Goal: Transaction & Acquisition: Purchase product/service

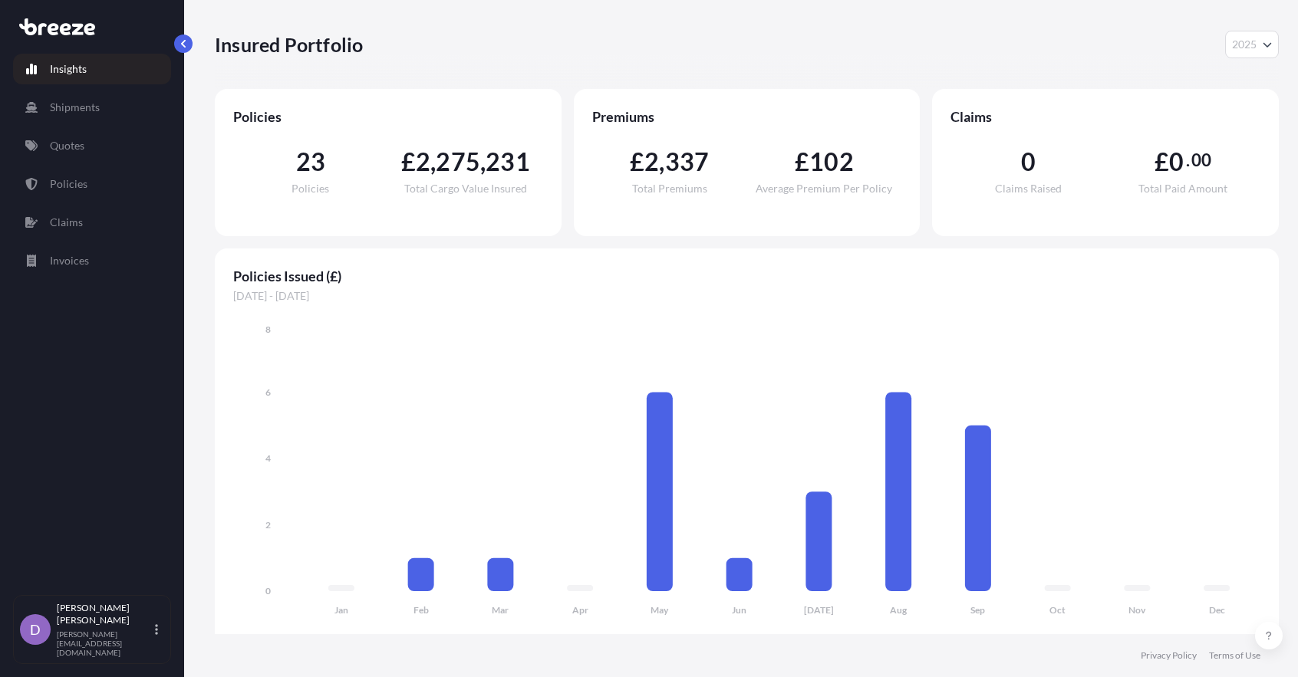
select select "2025"
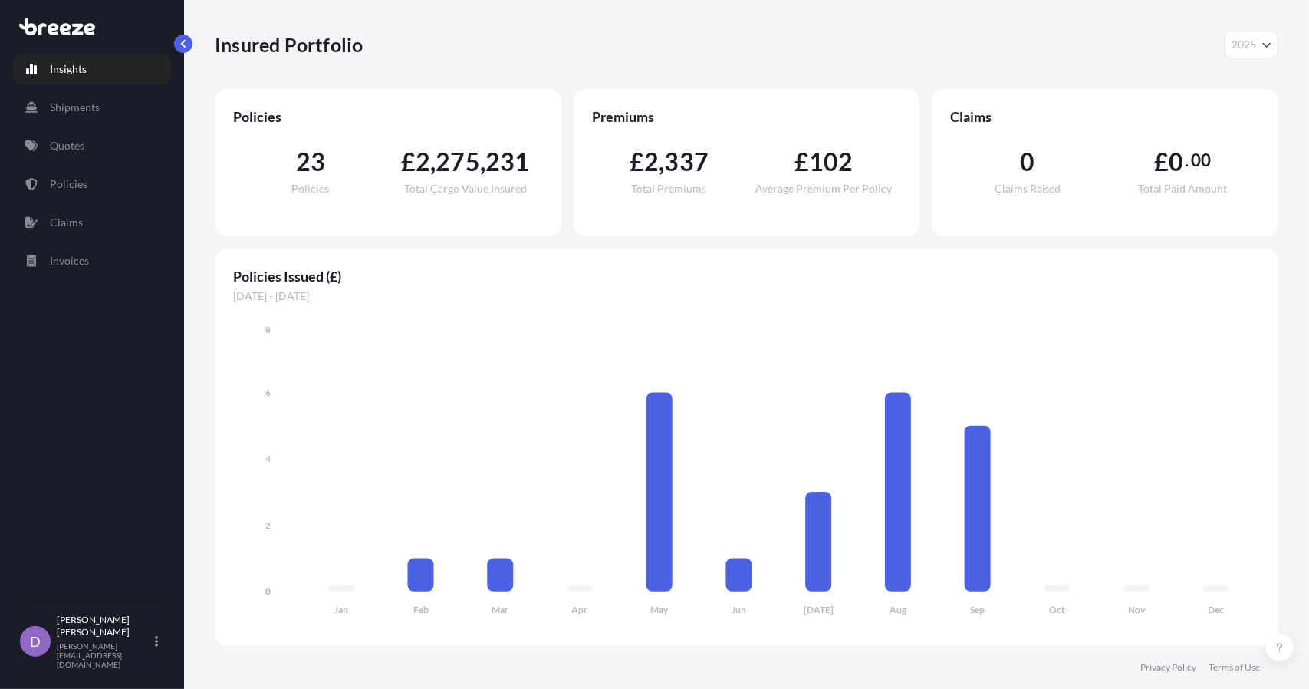
click at [95, 62] on link "Insights" at bounding box center [92, 69] width 158 height 31
click at [179, 54] on div "Insights Shipments Quotes Policies Claims Invoices D [PERSON_NAME] [PERSON_NAME…" at bounding box center [92, 344] width 184 height 689
click at [182, 48] on button "button" at bounding box center [183, 44] width 18 height 18
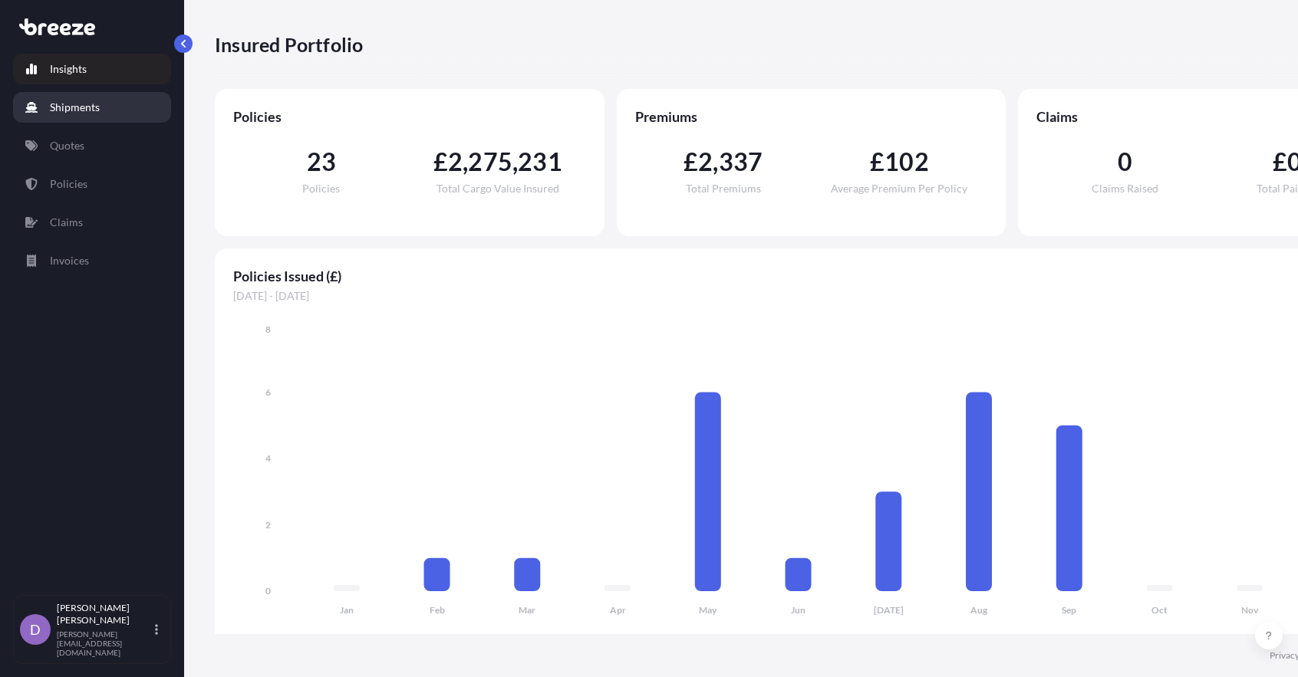
click at [64, 118] on link "Shipments" at bounding box center [92, 107] width 158 height 31
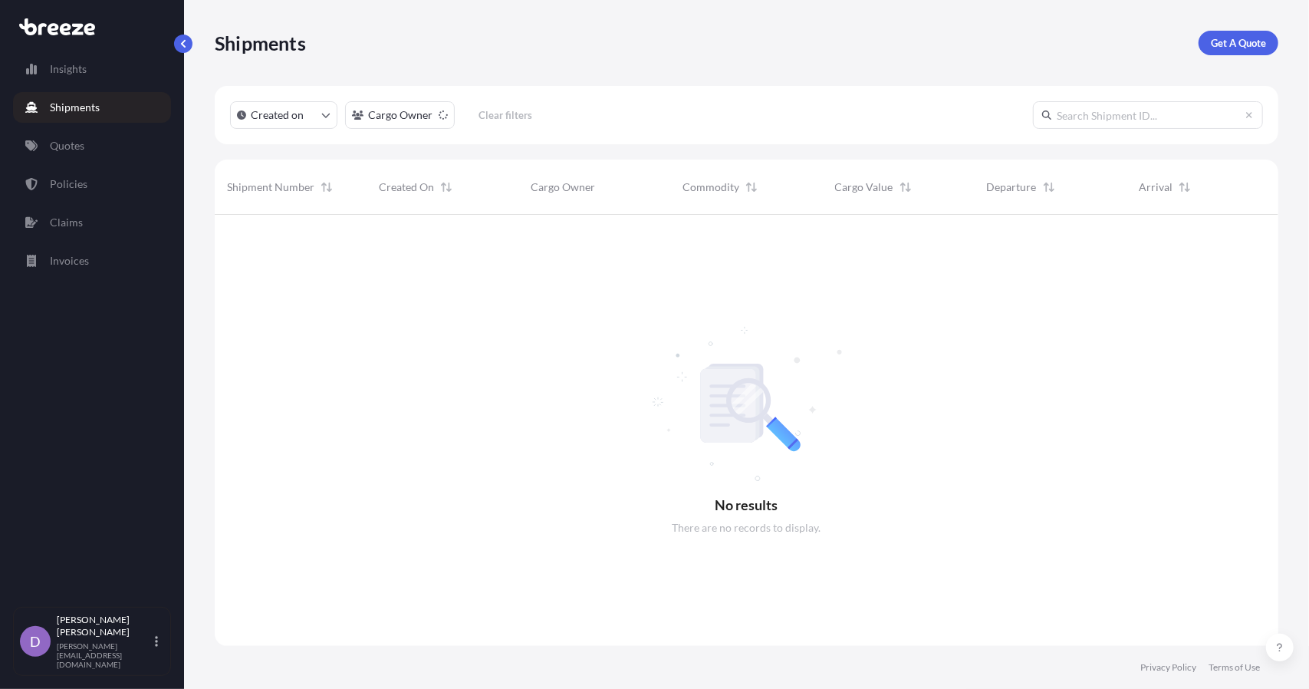
scroll to position [474, 1052]
click at [124, 82] on link "Insights" at bounding box center [92, 69] width 158 height 31
select select "2025"
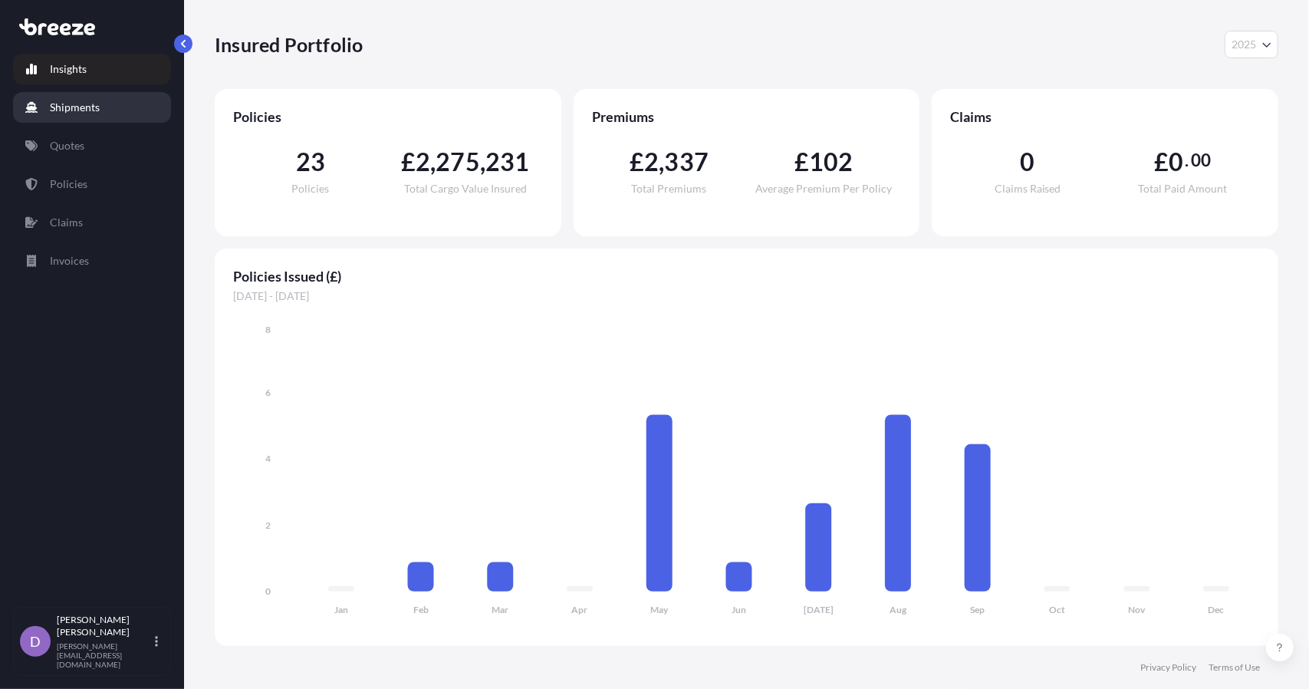
click at [118, 114] on link "Shipments" at bounding box center [92, 107] width 158 height 31
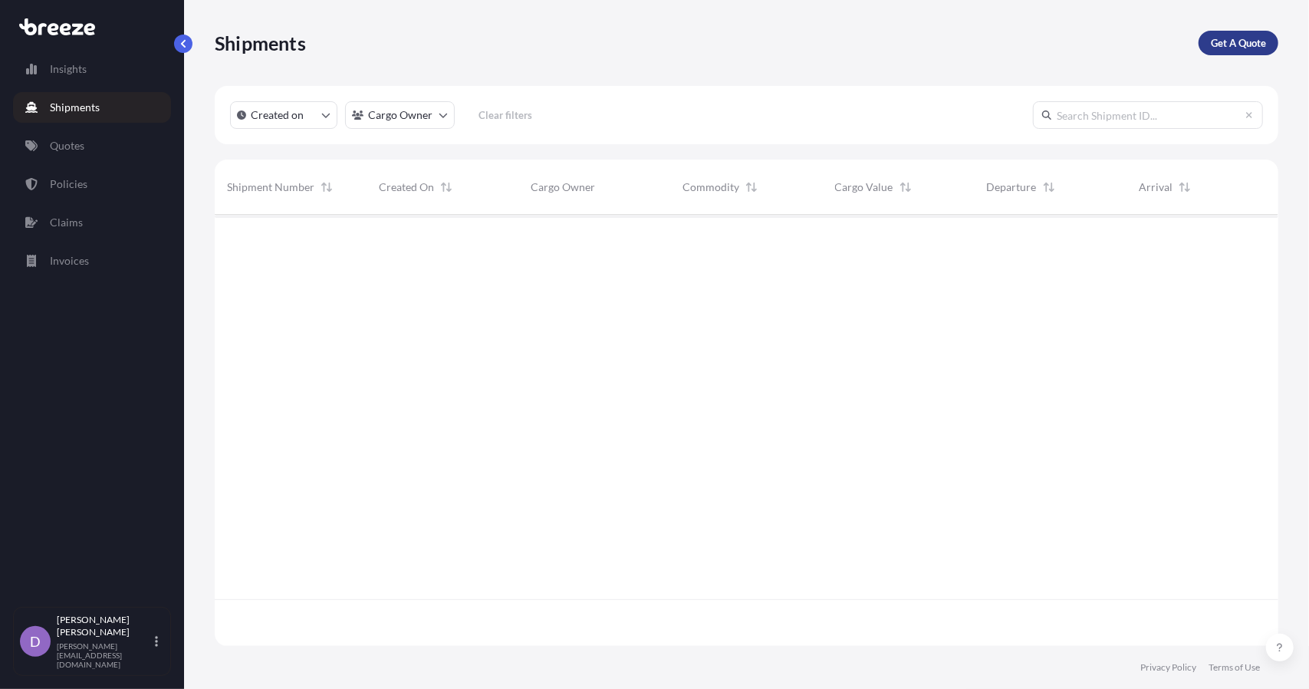
scroll to position [474, 1052]
click at [1239, 32] on link "Get A Quote" at bounding box center [1239, 43] width 80 height 25
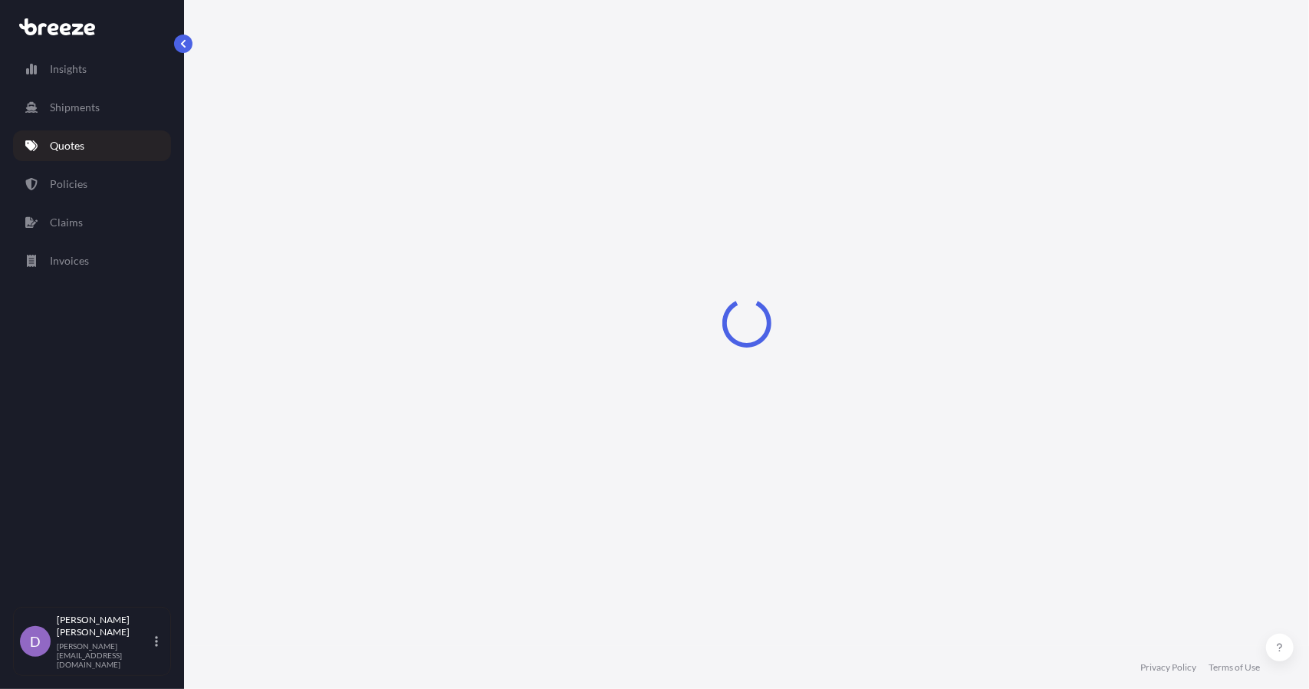
select select "Sea"
select select "1"
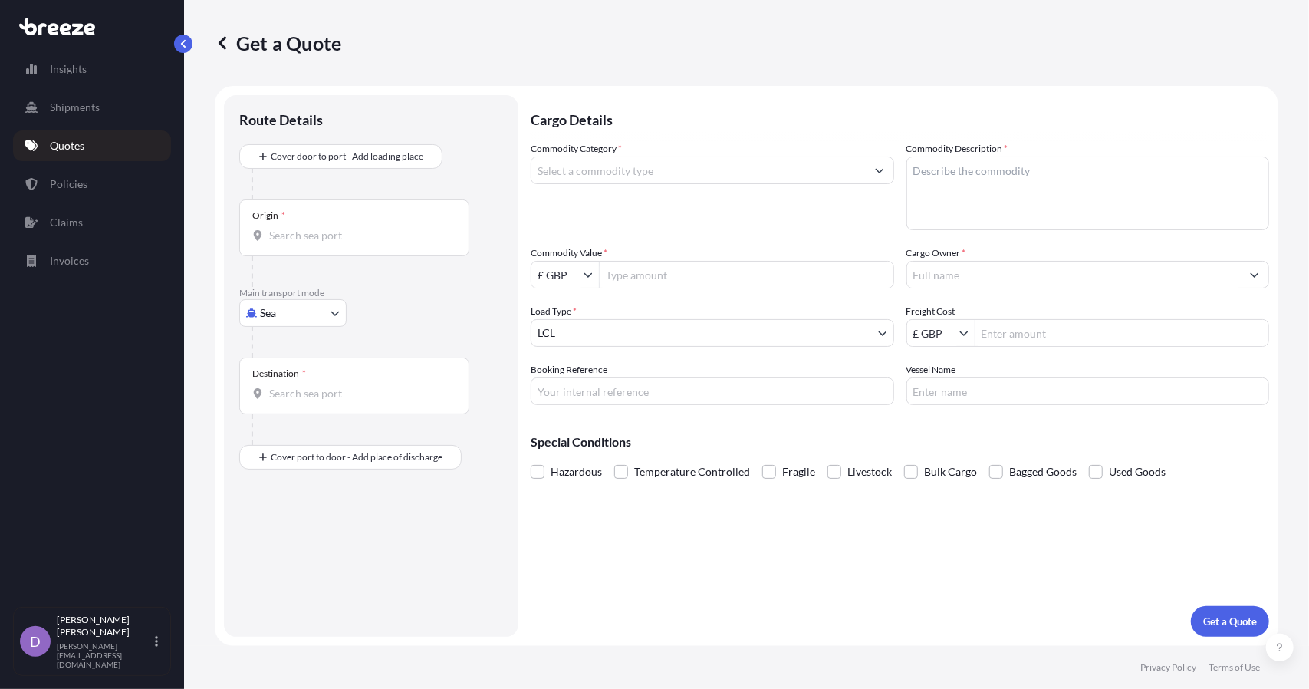
click at [617, 163] on input "Commodity Category *" at bounding box center [698, 170] width 334 height 28
type input "d"
click at [1163, 176] on textarea "Commodity Description *" at bounding box center [1088, 193] width 364 height 74
click at [772, 193] on div "Commodity Category * monitor components" at bounding box center [713, 185] width 364 height 89
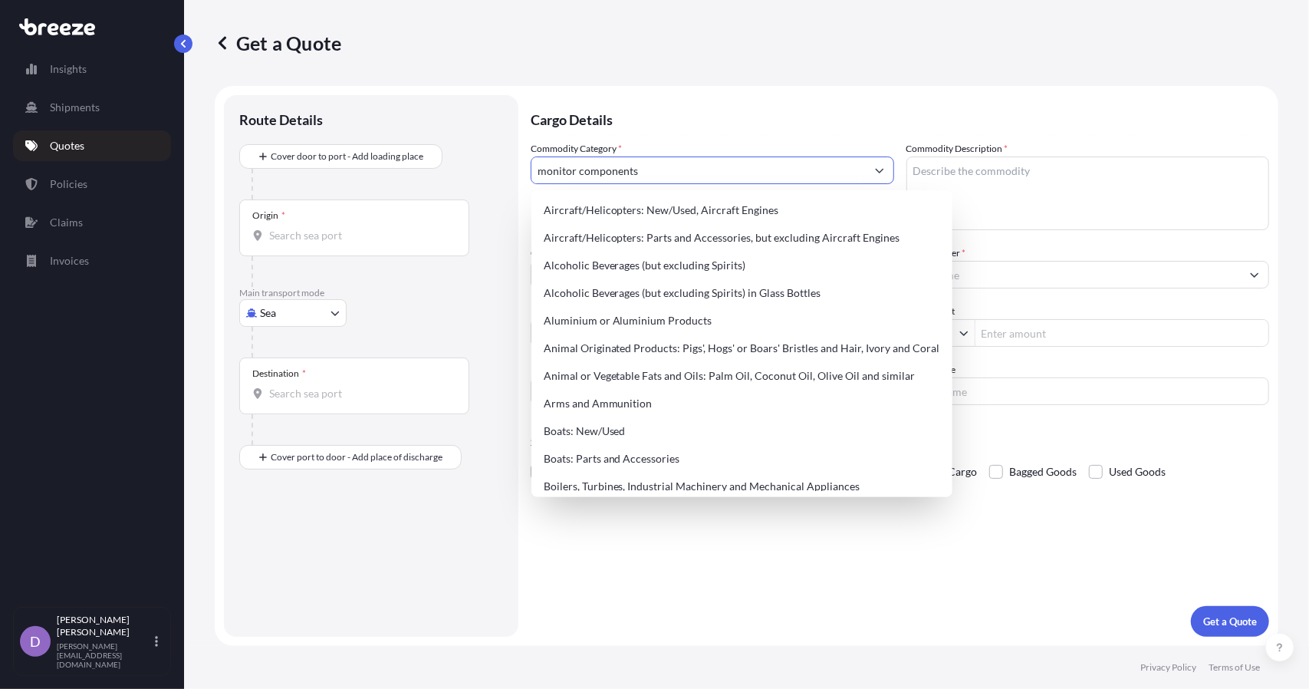
click at [815, 160] on input "monitor components" at bounding box center [698, 170] width 334 height 28
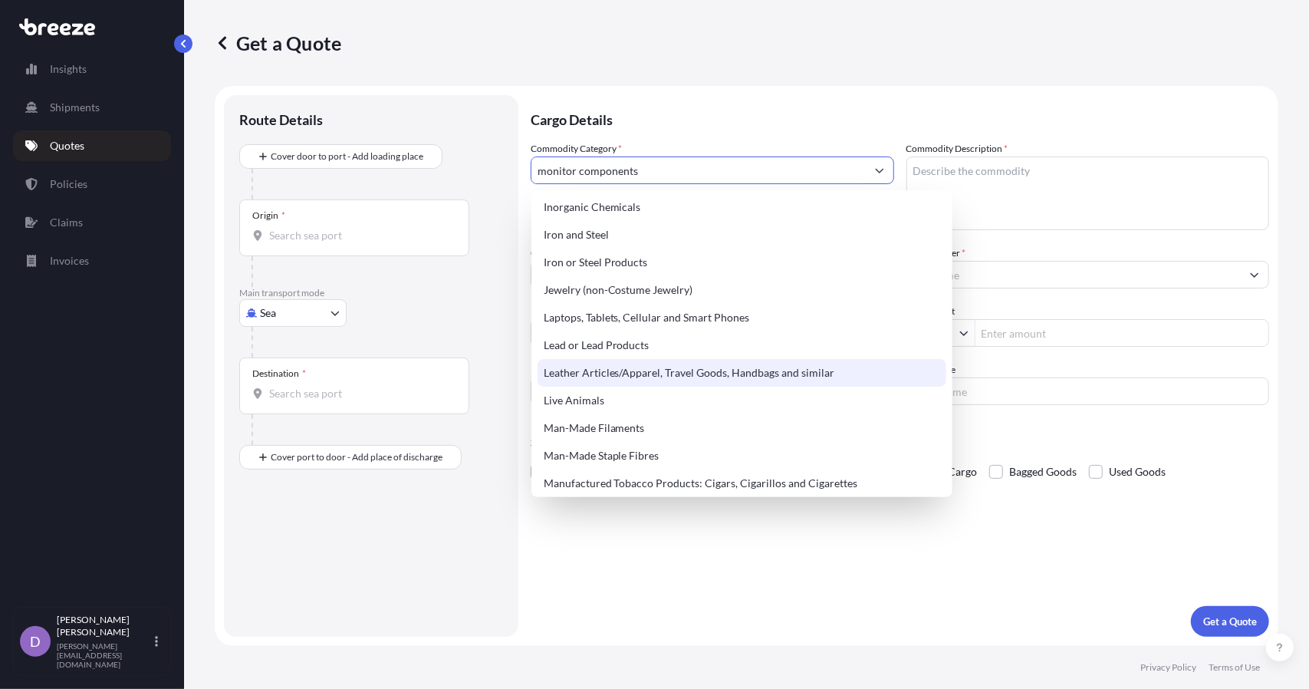
scroll to position [1653, 0]
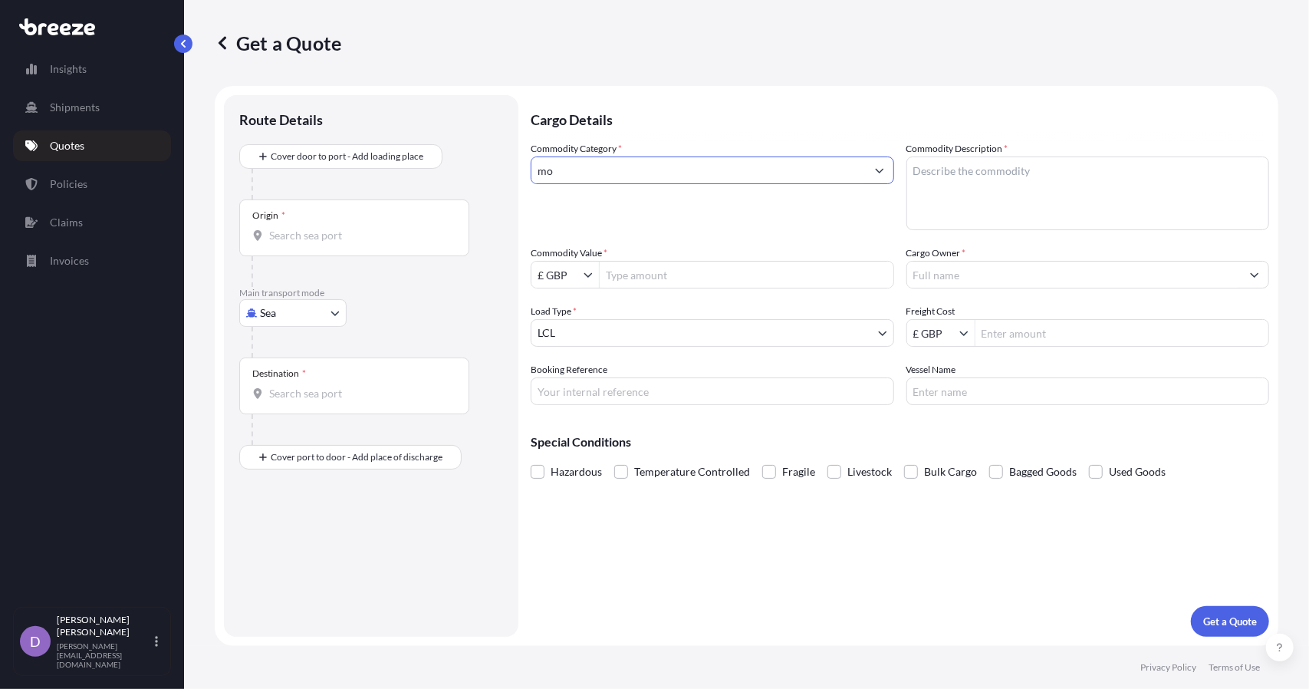
type input "m"
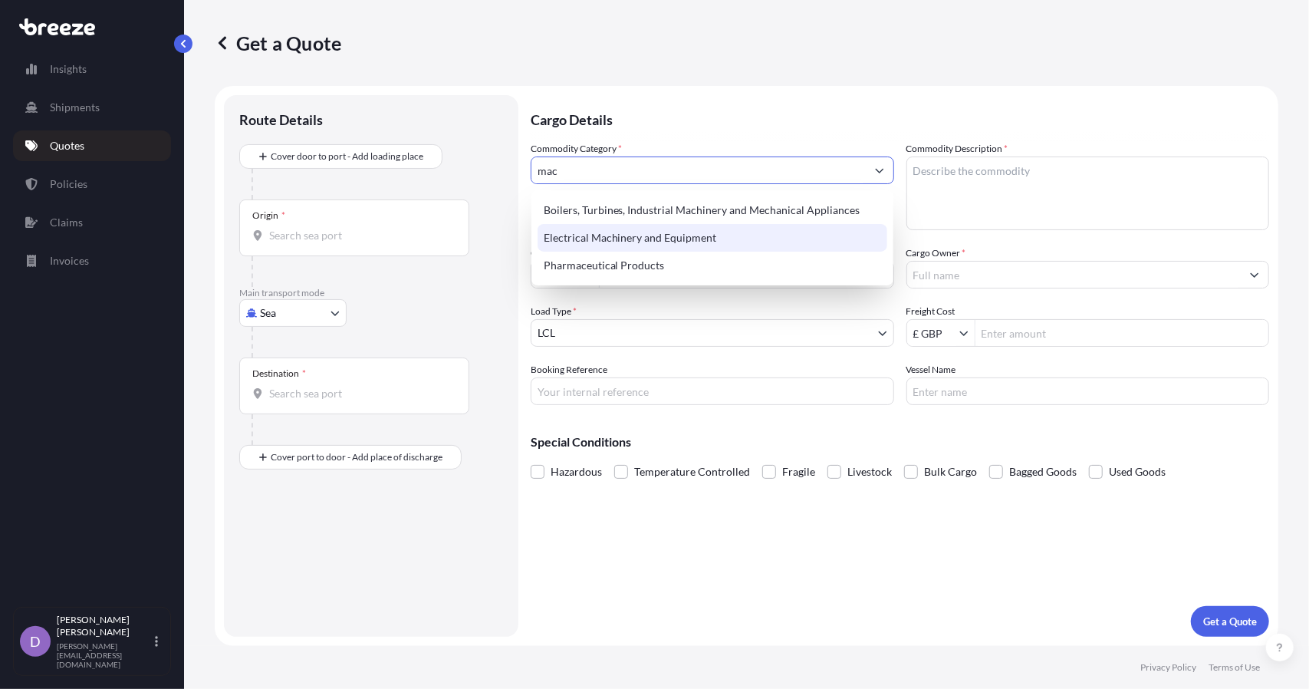
click at [581, 229] on div "Electrical Machinery and Equipment" at bounding box center [713, 238] width 350 height 28
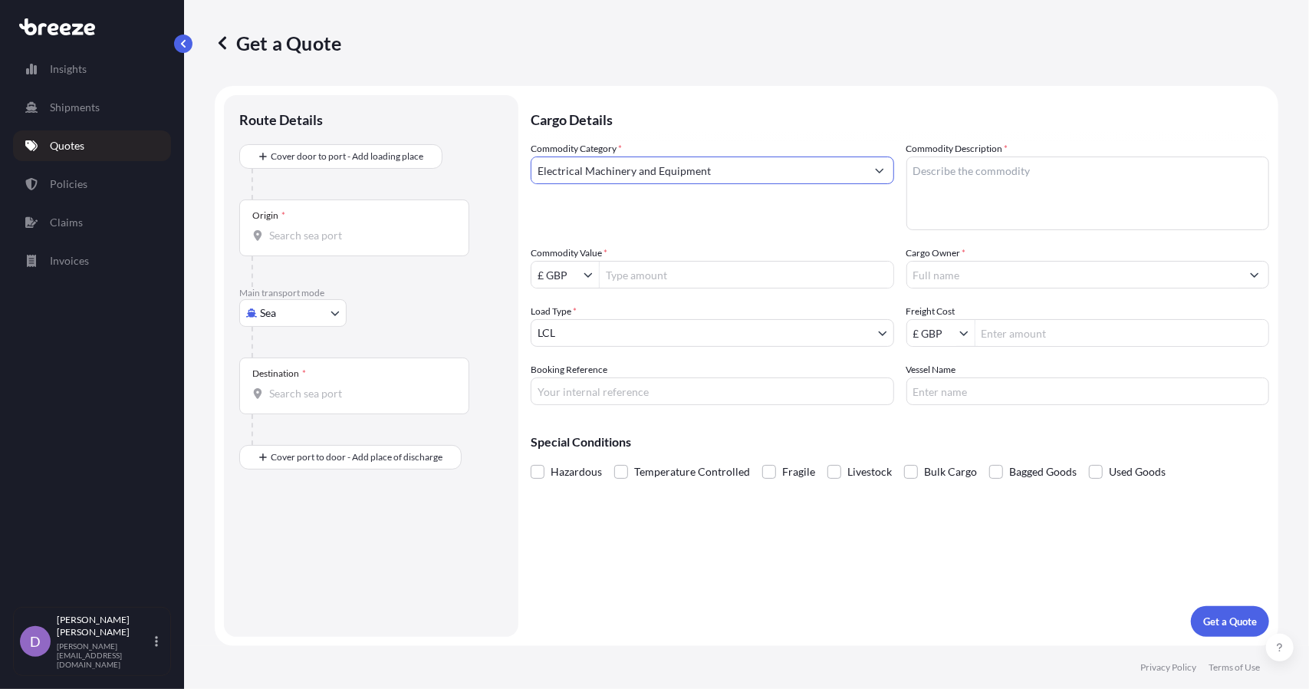
type input "Electrical Machinery and Equipment"
drag, startPoint x: 771, startPoint y: 108, endPoint x: 780, endPoint y: 104, distance: 10.3
click at [770, 105] on p "Cargo Details" at bounding box center [900, 118] width 739 height 46
click at [1001, 184] on textarea "Commodity Description *" at bounding box center [1088, 193] width 364 height 74
type textarea "MONITOR/DISPLAY COMPONENTS"
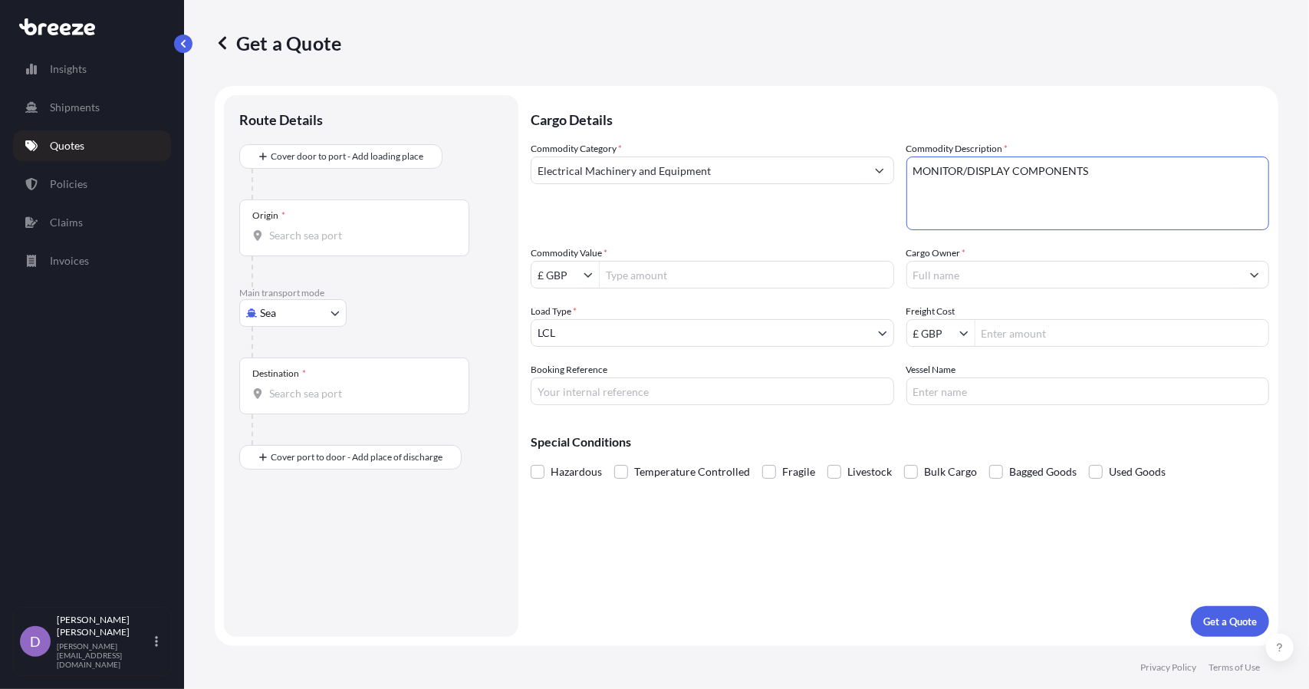
click at [841, 220] on div "Commodity Category * Electrical Machinery and Equipment" at bounding box center [713, 185] width 364 height 89
click at [584, 285] on div "£ GBP" at bounding box center [565, 275] width 68 height 28
click at [568, 278] on input "£ GBP" at bounding box center [557, 275] width 52 height 28
click at [568, 362] on div "$ USD" at bounding box center [565, 367] width 61 height 28
type input "$ USD"
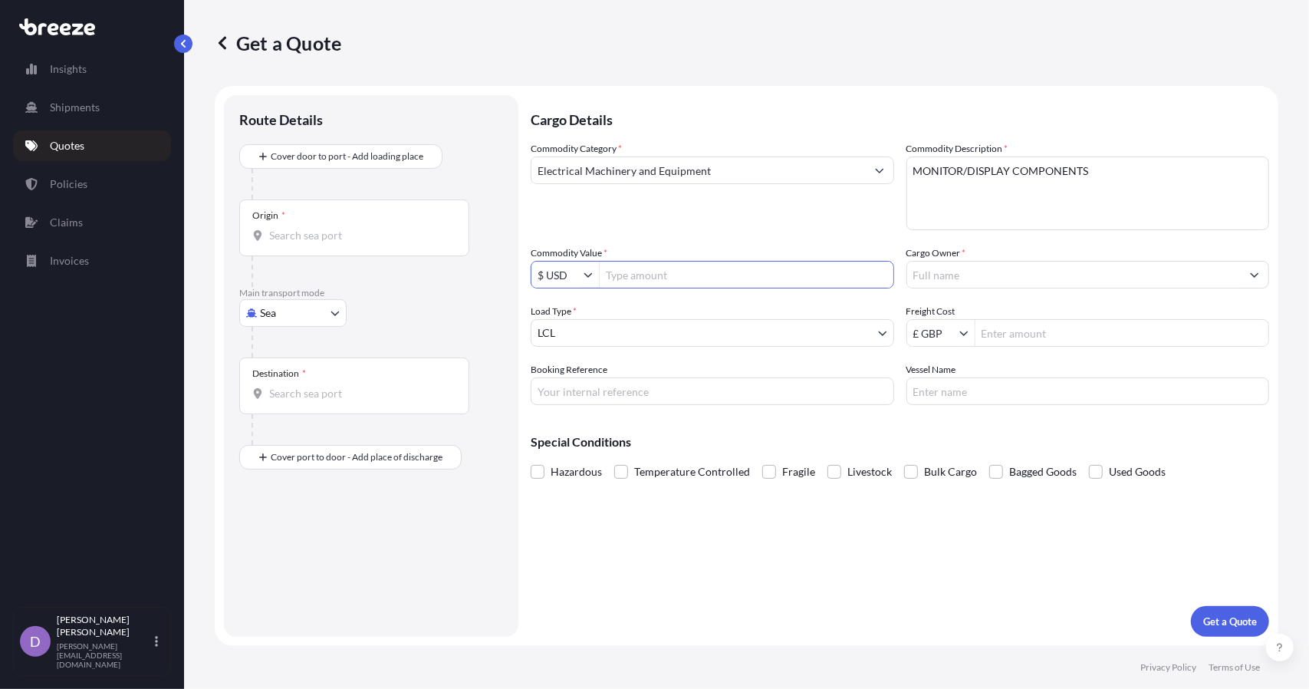
click at [653, 274] on input "Commodity Value *" at bounding box center [747, 275] width 294 height 28
paste input "17,539.00"
click at [945, 265] on input "Cargo Owner *" at bounding box center [1074, 275] width 334 height 28
type input "17,539"
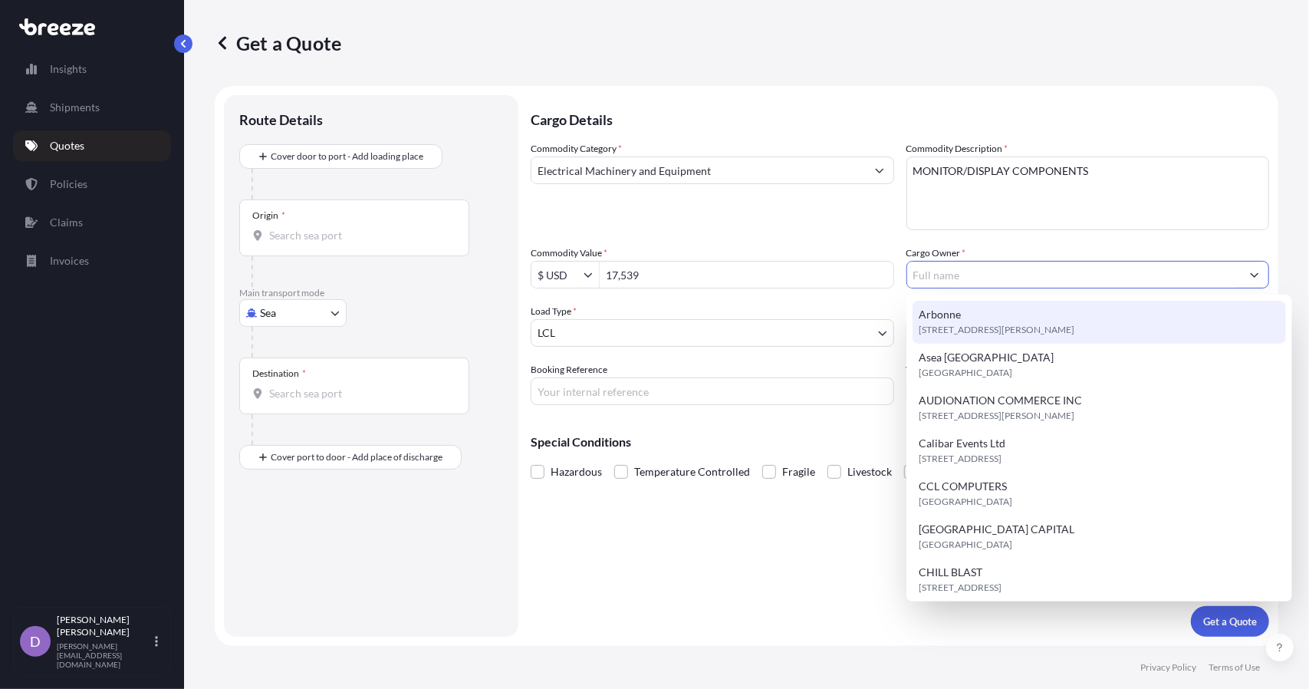
click at [1196, 232] on div "Commodity Category * Electrical Machinery and Equipment Commodity Description *…" at bounding box center [900, 273] width 739 height 264
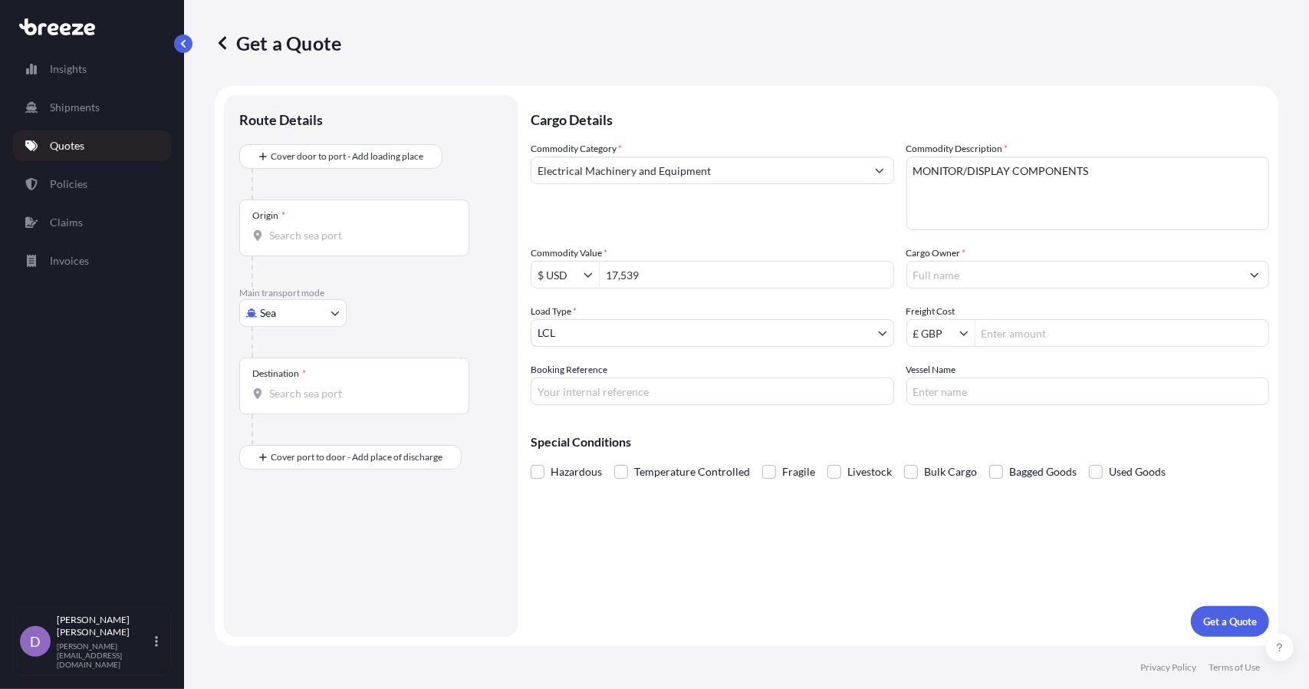
click at [940, 275] on input "Cargo Owner *" at bounding box center [1074, 275] width 334 height 28
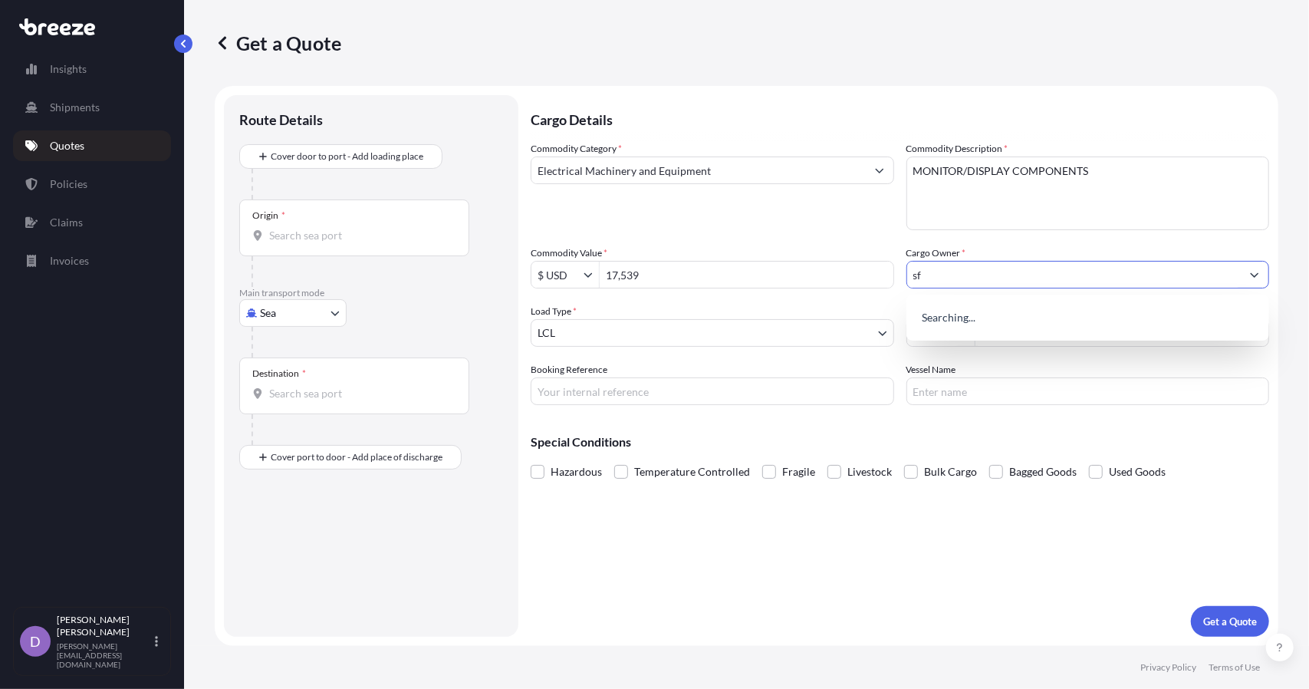
type input "s"
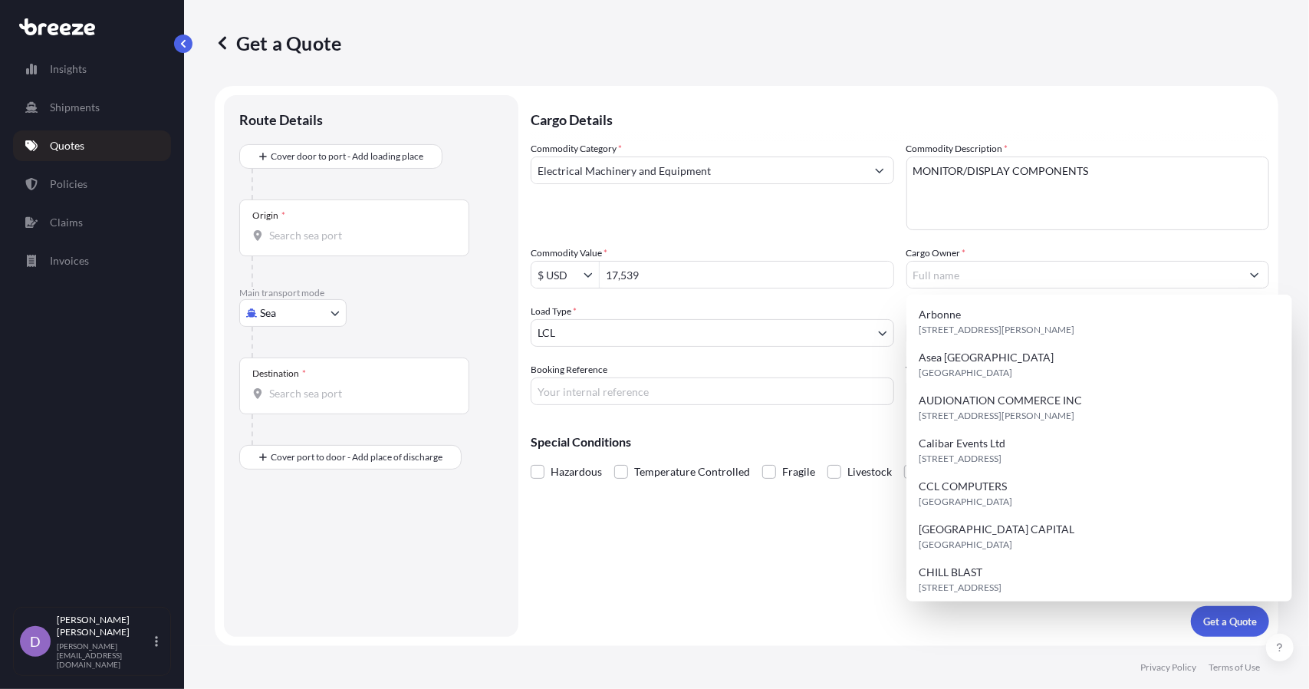
click at [989, 248] on div "Cargo Owner *" at bounding box center [1088, 266] width 364 height 43
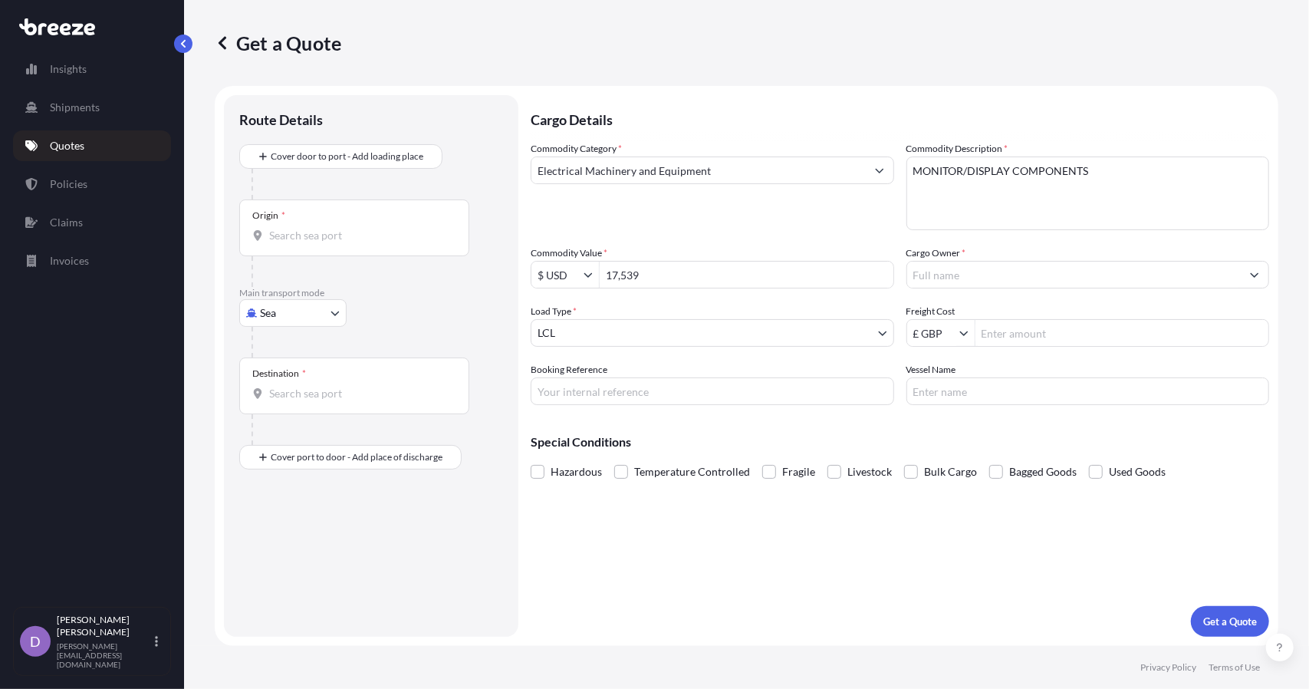
click at [1259, 283] on button "Show suggestions" at bounding box center [1255, 275] width 28 height 28
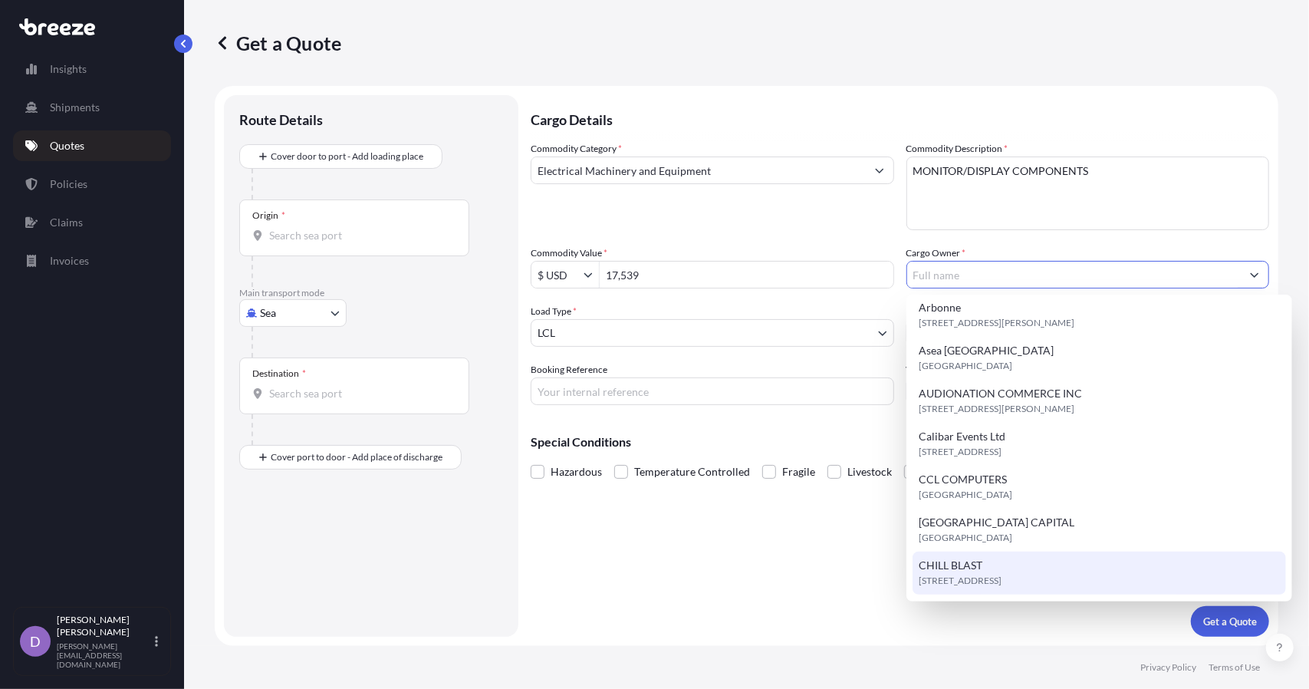
scroll to position [0, 0]
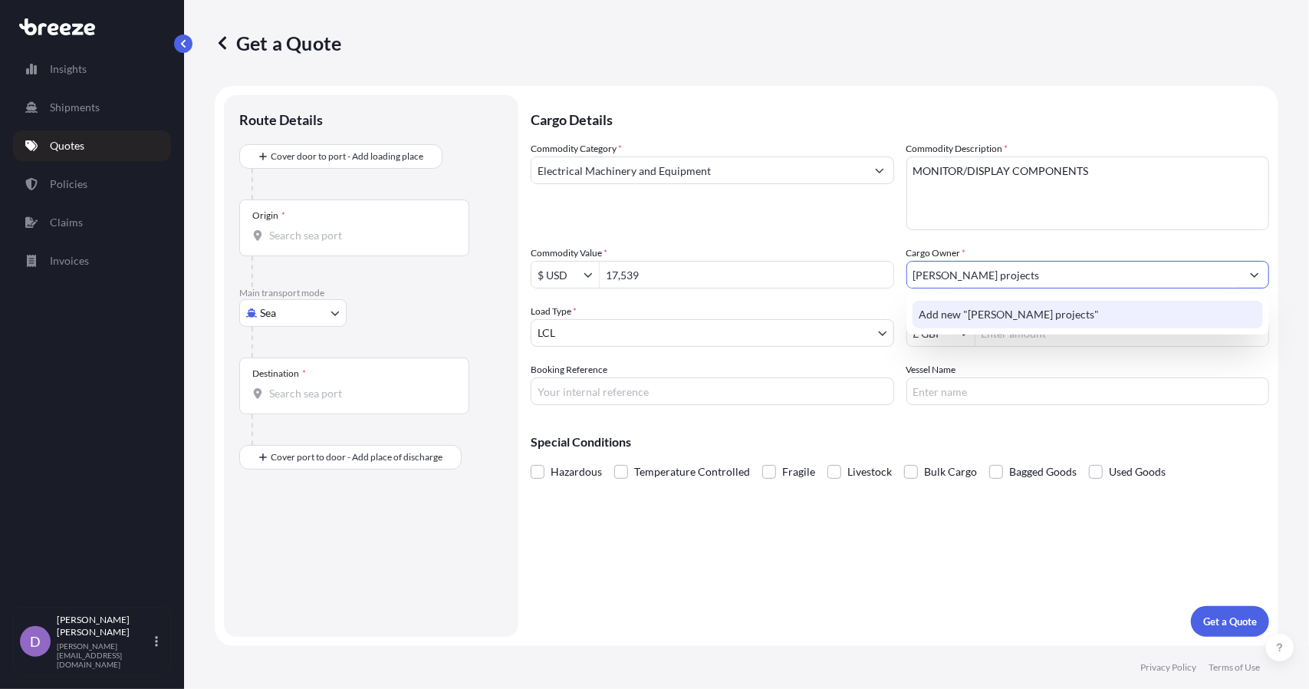
click at [983, 312] on span "Add new "[PERSON_NAME] projects"" at bounding box center [1009, 314] width 180 height 15
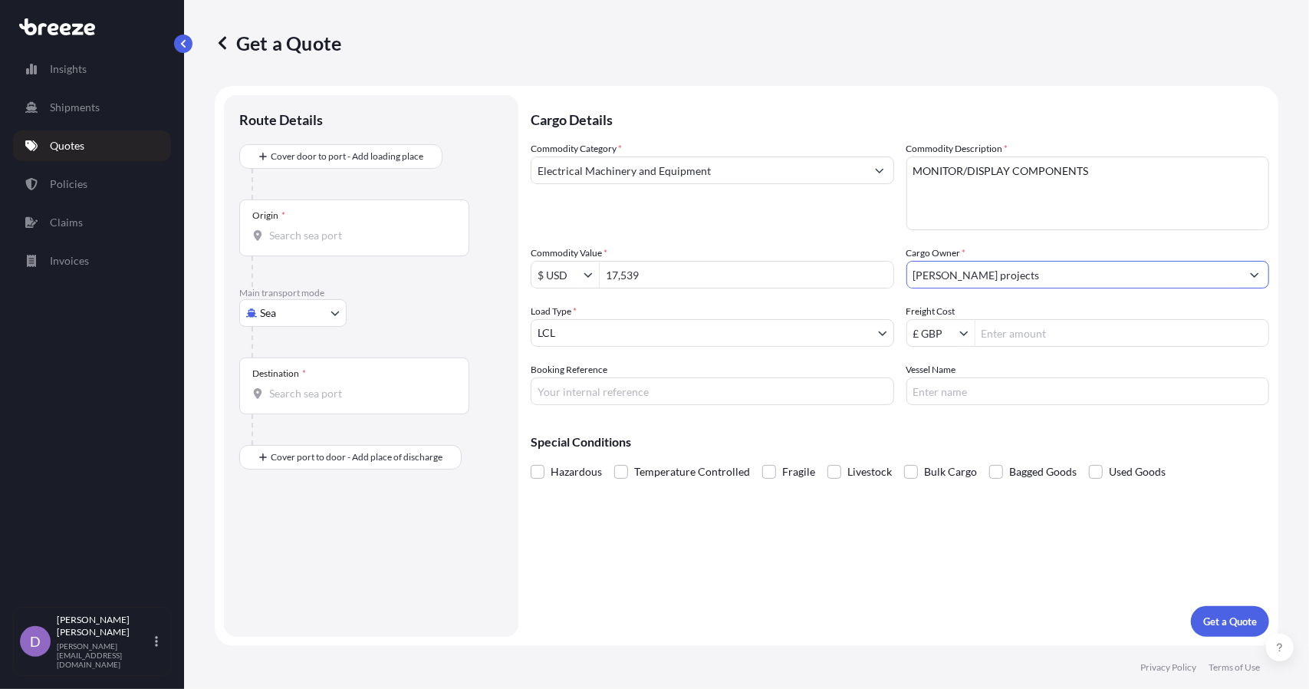
click at [836, 221] on div "Commodity Category * Electrical Machinery and Equipment" at bounding box center [713, 185] width 364 height 89
drag, startPoint x: 971, startPoint y: 275, endPoint x: 991, endPoint y: 289, distance: 24.3
click at [971, 276] on input "[PERSON_NAME] projects" at bounding box center [1074, 275] width 334 height 28
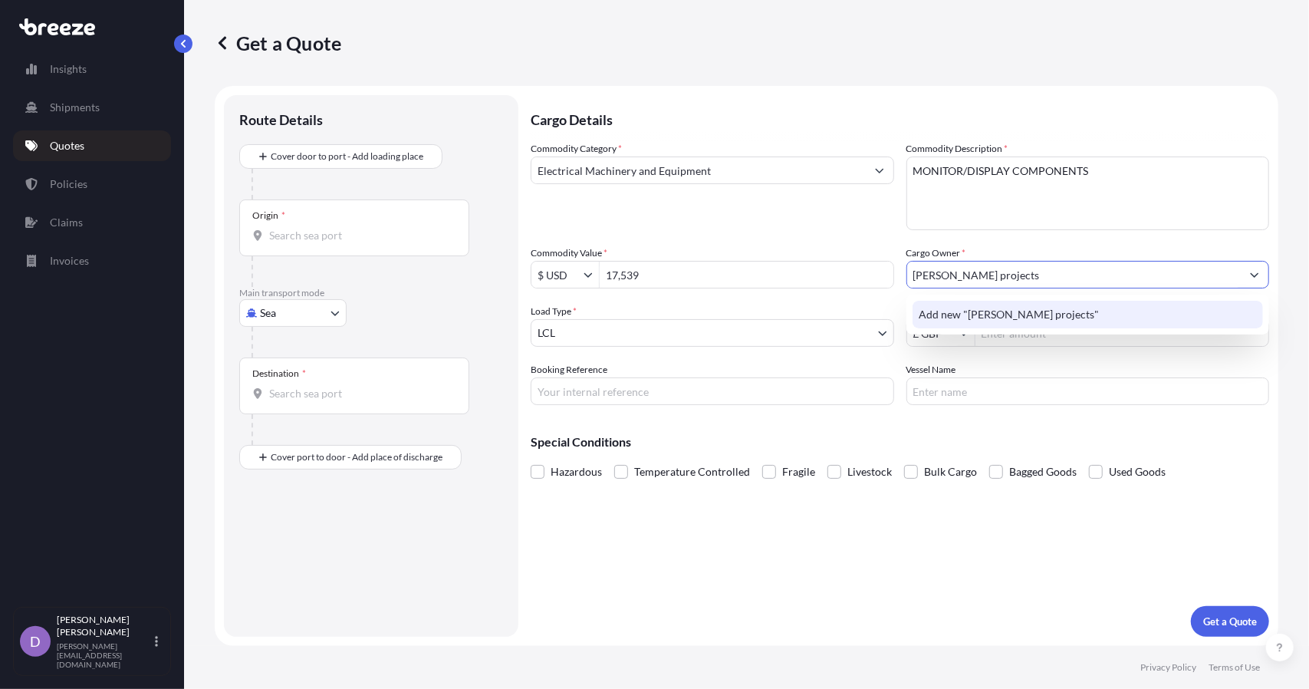
click at [1005, 308] on span "Add new "[PERSON_NAME] projects"" at bounding box center [1009, 314] width 180 height 15
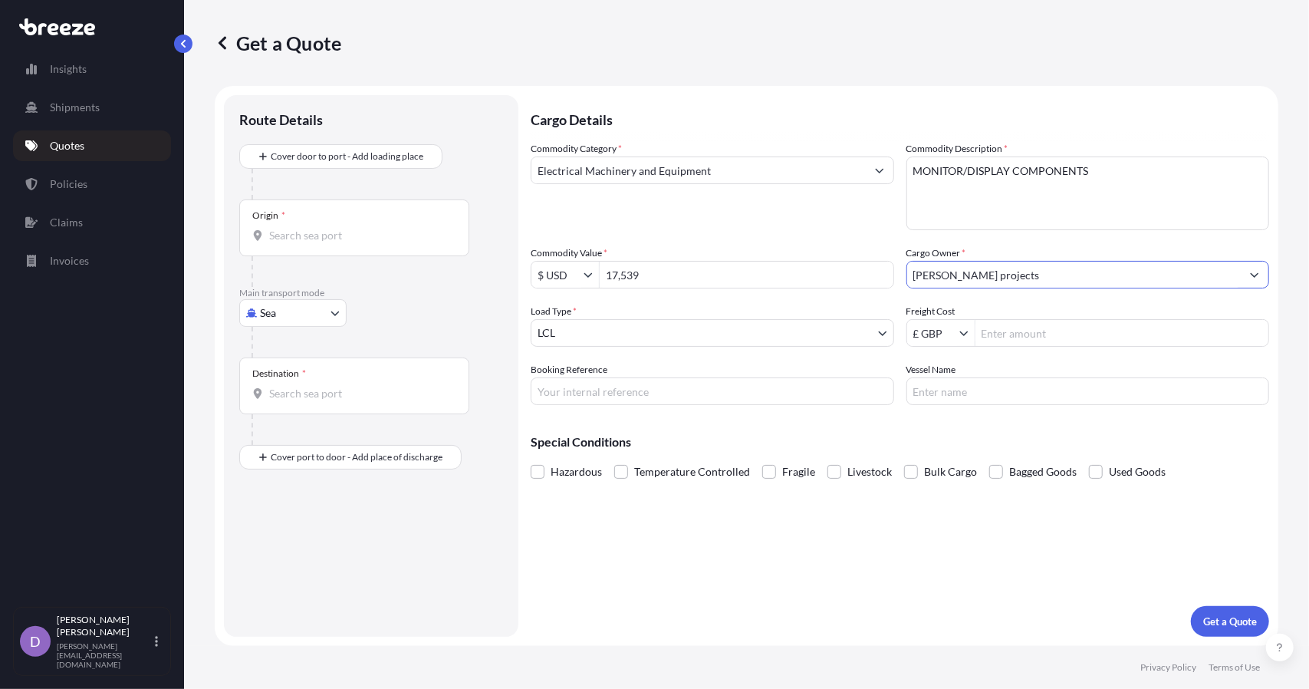
click at [880, 305] on div "Load Type * LCL" at bounding box center [713, 325] width 364 height 43
click at [1005, 292] on div "Commodity Category * Electrical Machinery and Equipment Commodity Description *…" at bounding box center [900, 273] width 739 height 264
click at [1015, 281] on input "[PERSON_NAME] projects" at bounding box center [1074, 275] width 334 height 28
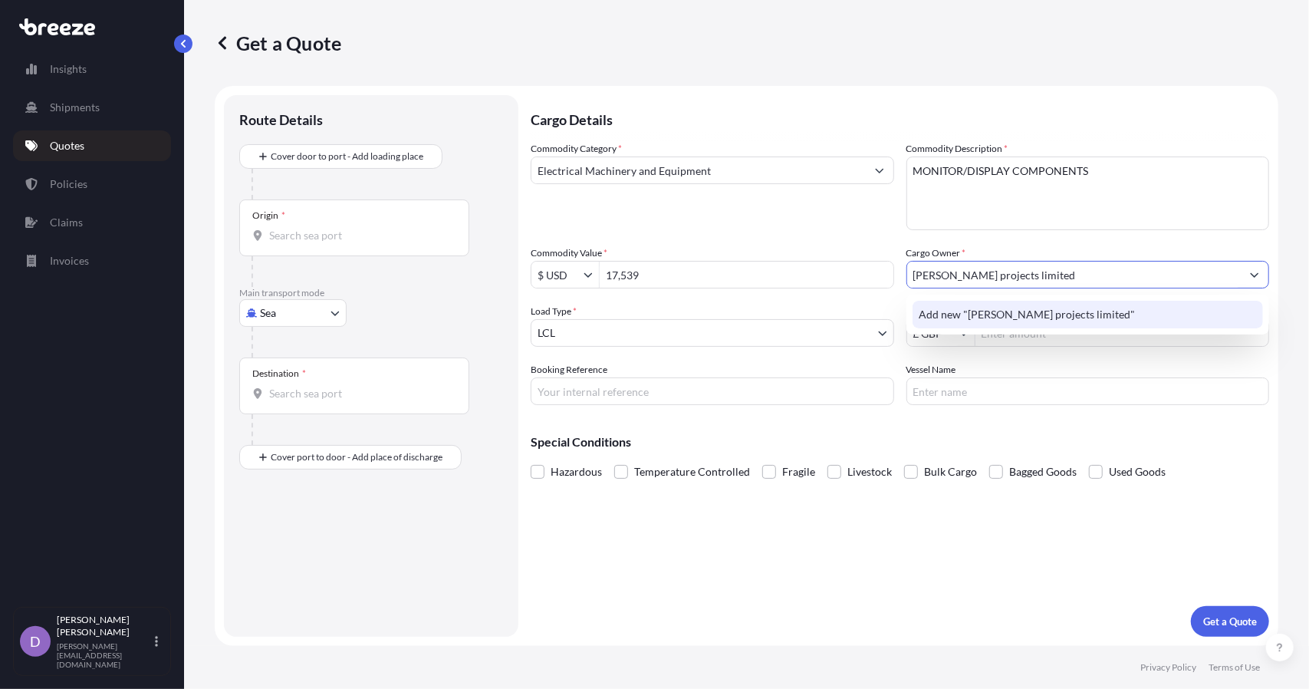
click at [1013, 311] on span "Add new "[PERSON_NAME] projects limited"" at bounding box center [1027, 314] width 216 height 15
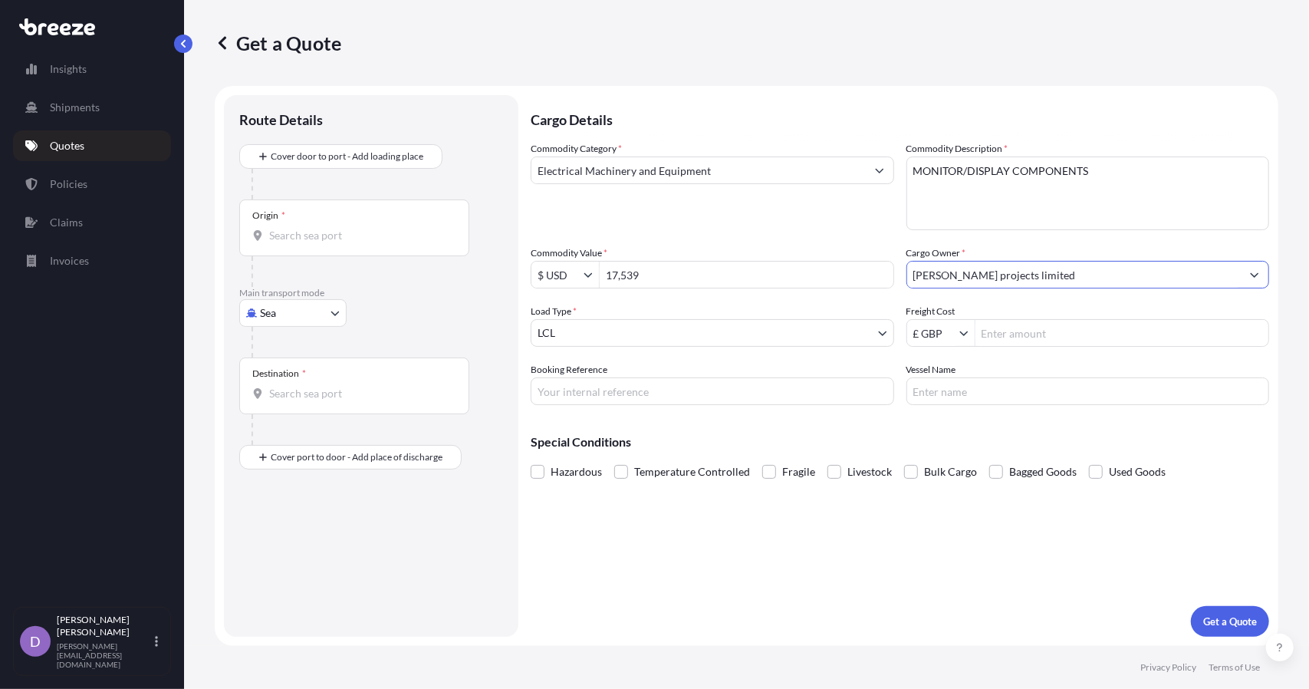
type input "[PERSON_NAME] projects limited"
drag, startPoint x: 828, startPoint y: 232, endPoint x: 872, endPoint y: 239, distance: 44.1
click at [828, 232] on div "Commodity Category * Electrical Machinery and Equipment Commodity Description *…" at bounding box center [900, 273] width 739 height 264
click at [689, 400] on input "Booking Reference" at bounding box center [713, 391] width 364 height 28
click at [788, 401] on input "Booking Reference" at bounding box center [713, 391] width 364 height 28
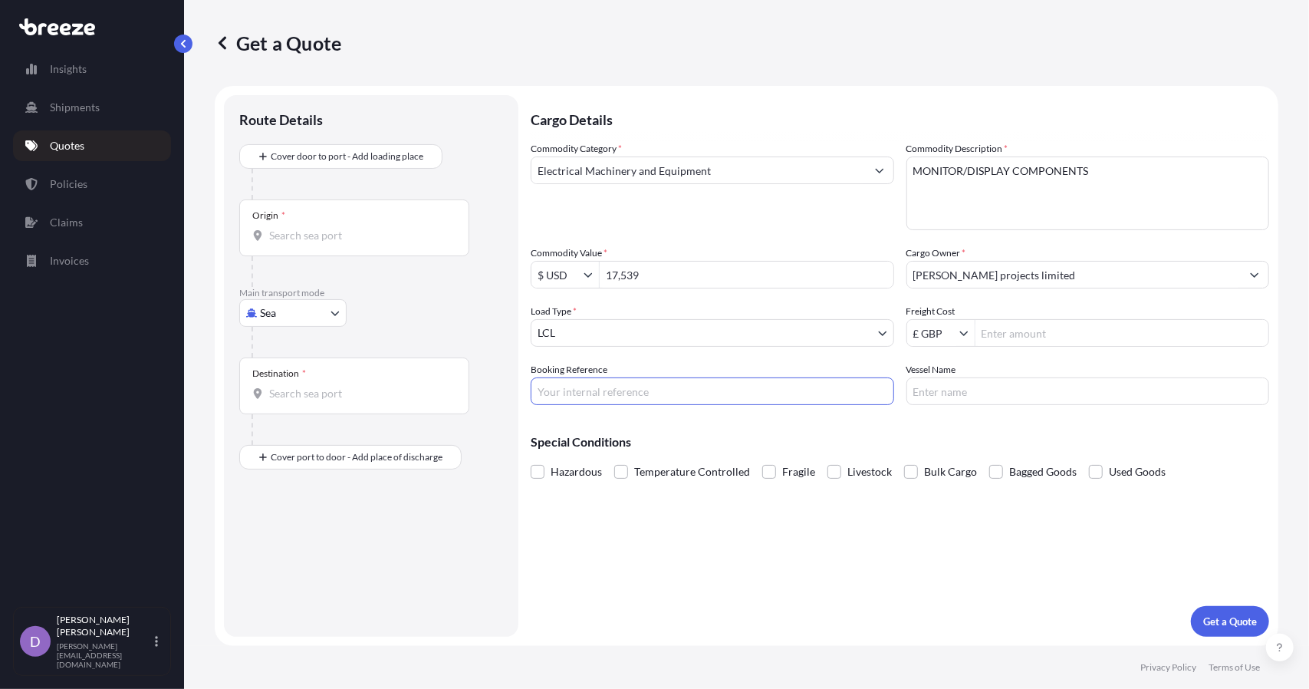
paste input "TPYB20597"
type input "TPYB20597"
click at [915, 443] on p "Special Conditions" at bounding box center [900, 442] width 739 height 12
click at [954, 407] on div "Cargo Details Commodity Category * Electrical Machinery and Equipment Commodity…" at bounding box center [900, 365] width 739 height 541
click at [960, 401] on input "Vessel Name" at bounding box center [1088, 391] width 364 height 28
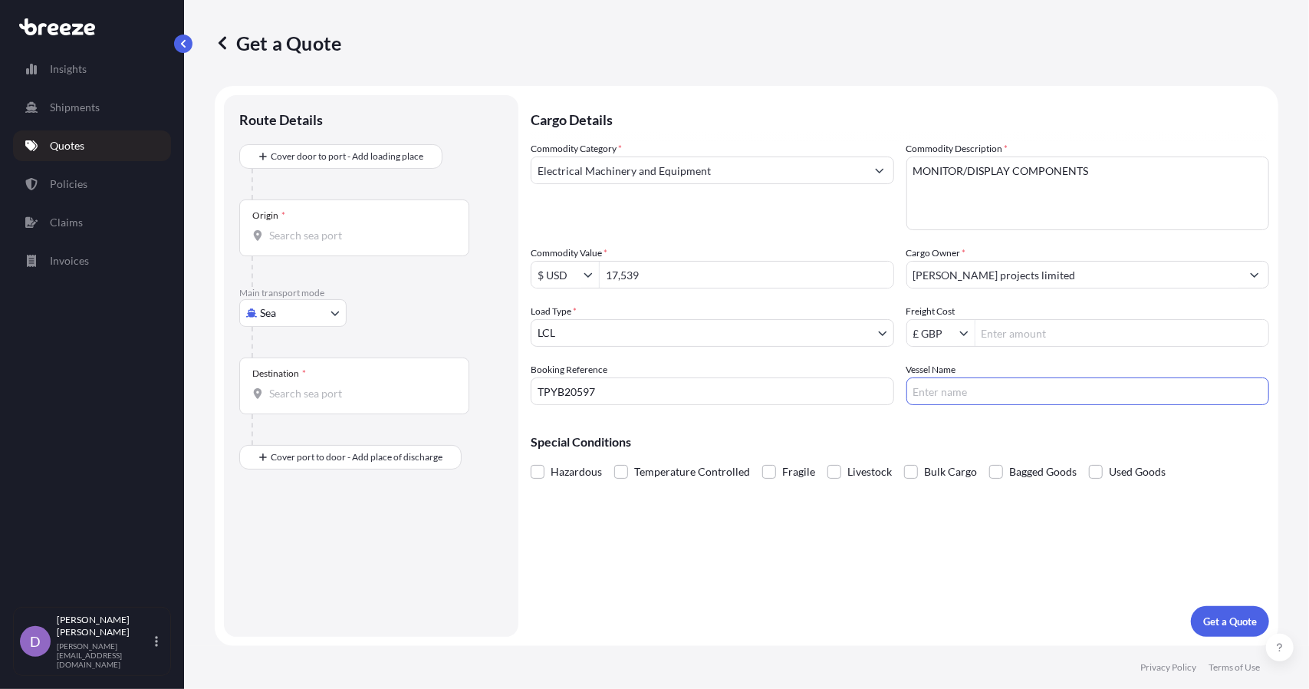
click at [746, 208] on div "Commodity Category * Electrical Machinery and Equipment" at bounding box center [713, 185] width 364 height 89
click at [1235, 623] on p "Get a Quote" at bounding box center [1230, 621] width 54 height 15
click at [314, 248] on div "Origin *" at bounding box center [354, 227] width 230 height 57
click at [314, 243] on input "Origin * Please select an origin" at bounding box center [359, 235] width 181 height 15
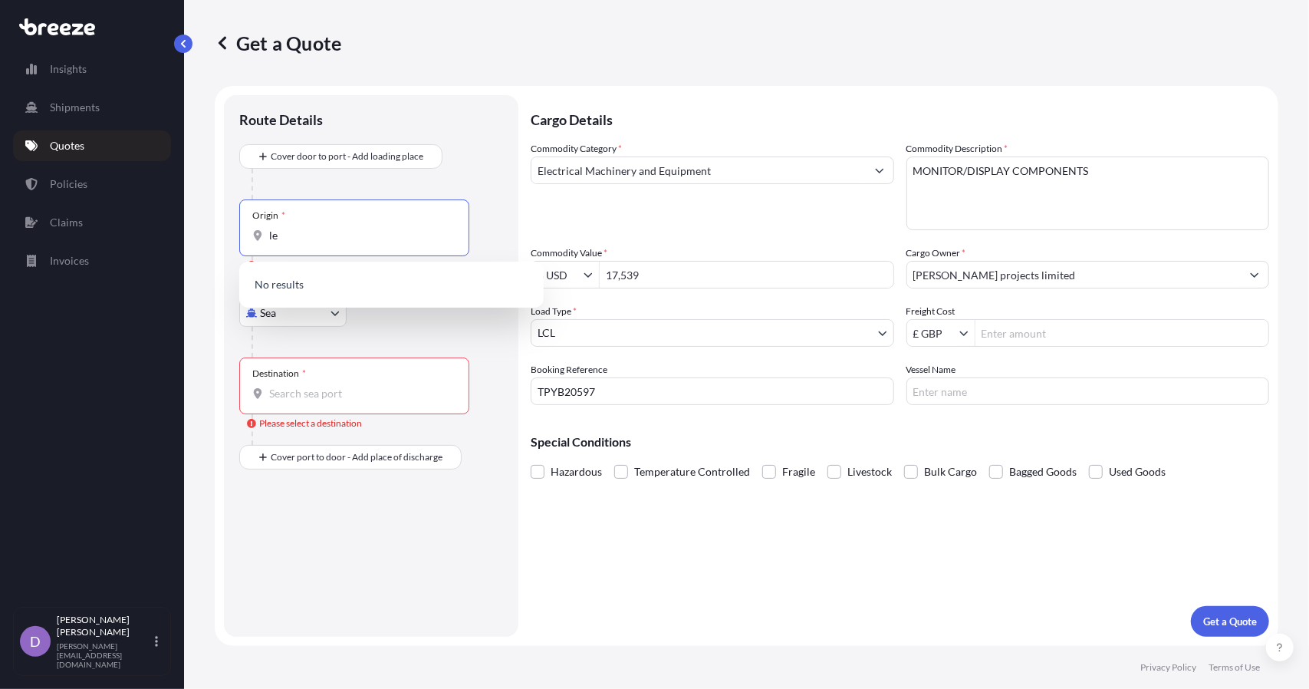
type input "l"
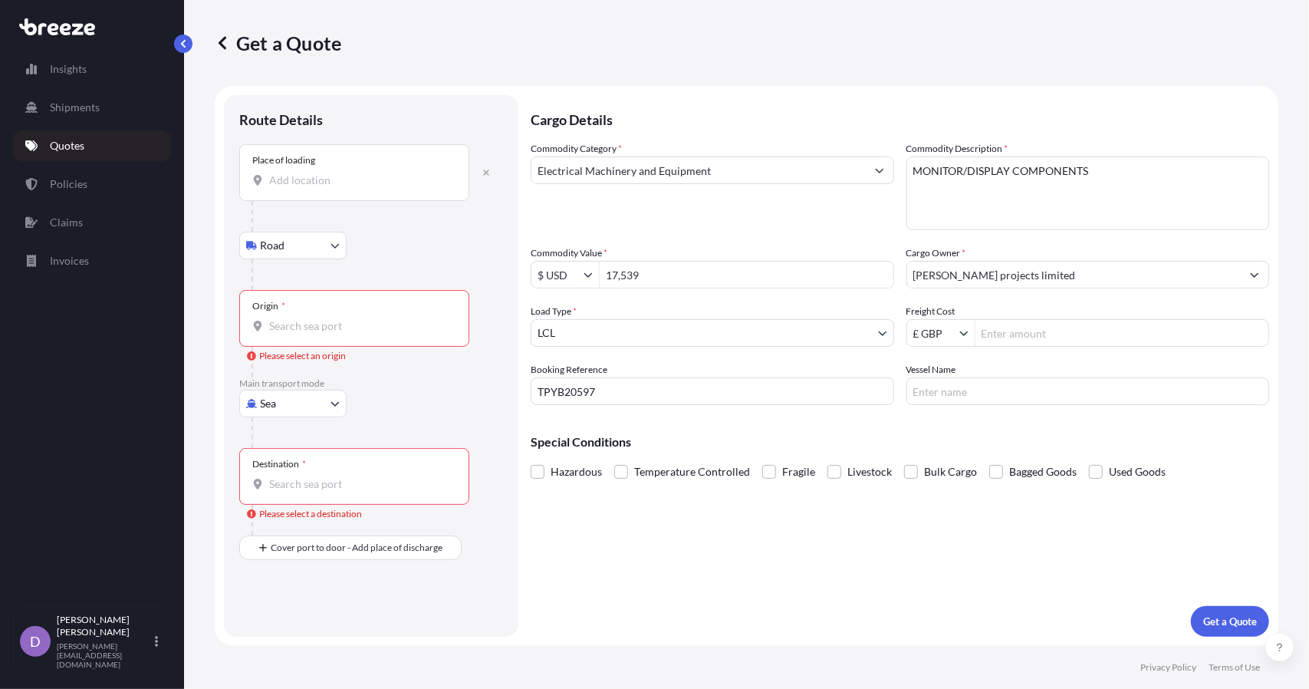
click at [319, 190] on div "Place of loading" at bounding box center [354, 172] width 230 height 57
click at [319, 188] on input "Place of loading" at bounding box center [359, 180] width 181 height 15
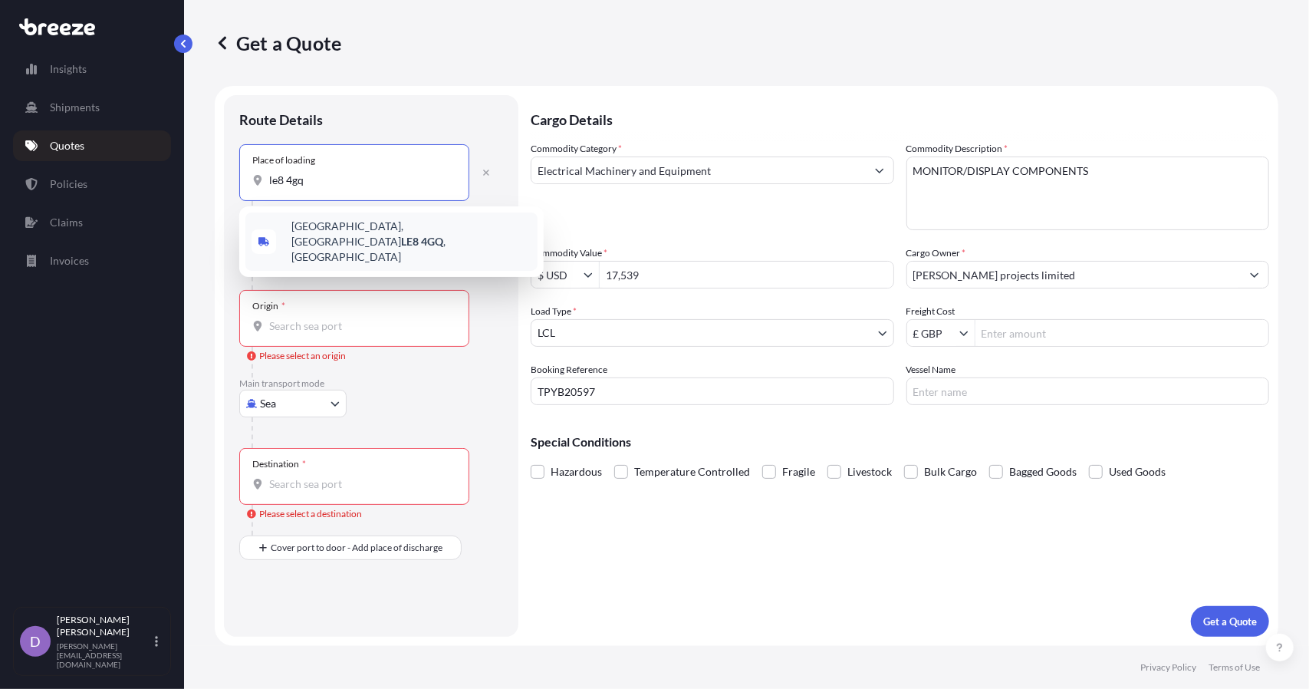
click at [342, 229] on span "[STREET_ADDRESS]" at bounding box center [411, 242] width 240 height 46
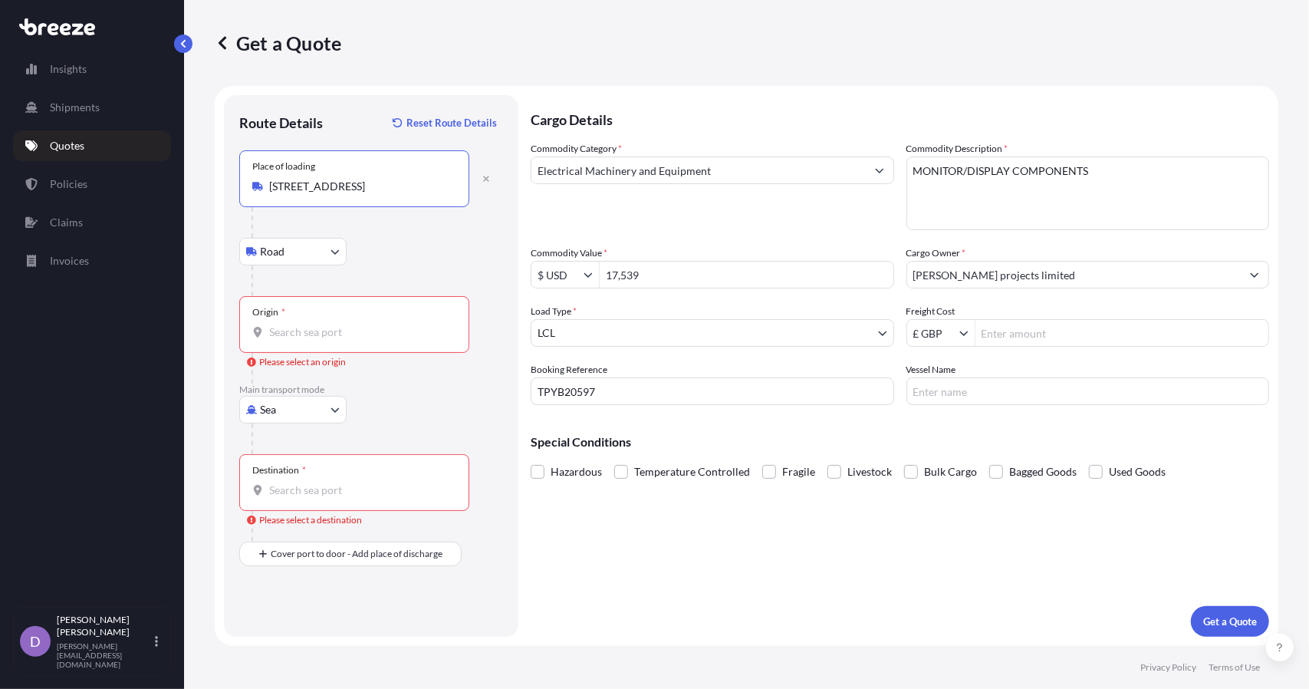
type input "[STREET_ADDRESS]"
click at [301, 321] on div "Origin *" at bounding box center [354, 324] width 230 height 57
click at [301, 324] on input "Origin * Please select an origin" at bounding box center [359, 331] width 181 height 15
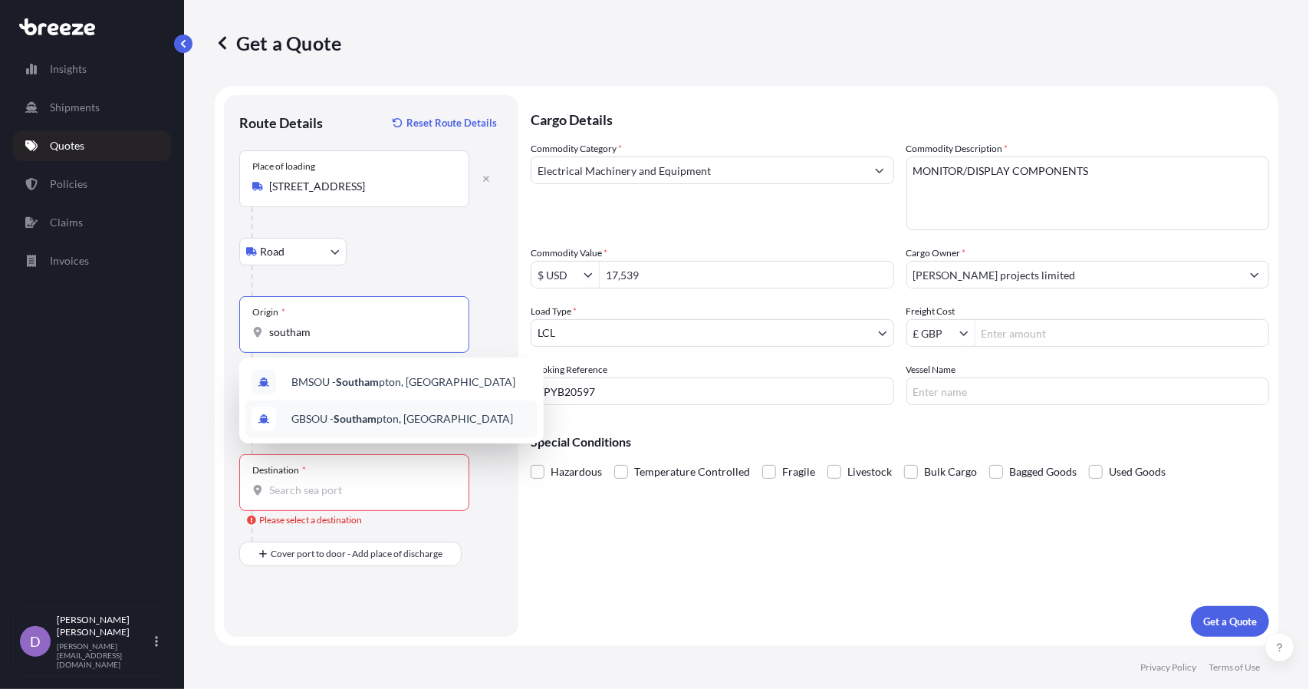
click at [382, 416] on span "GBSOU - Southam pton, [GEOGRAPHIC_DATA]" at bounding box center [402, 418] width 222 height 15
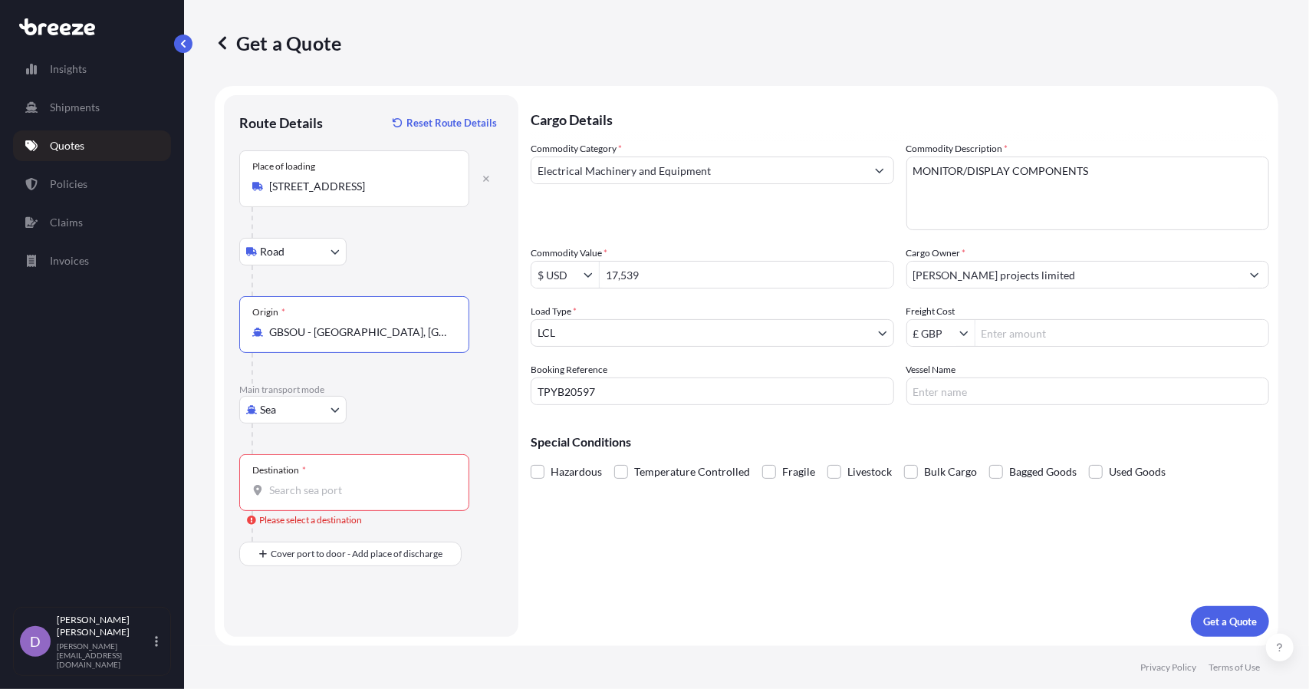
type input "GBSOU - [GEOGRAPHIC_DATA], [GEOGRAPHIC_DATA]"
click at [325, 491] on input "Destination * Please select a destination" at bounding box center [359, 489] width 181 height 15
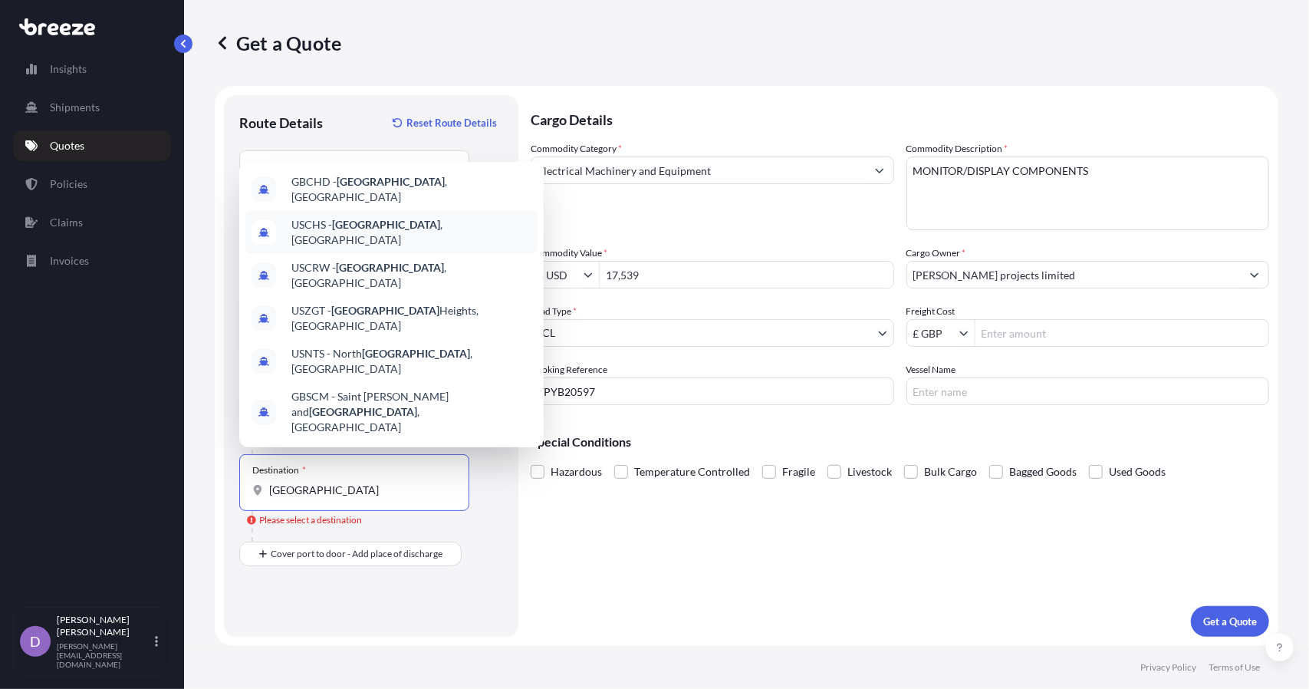
click at [476, 254] on div "USCHS - [GEOGRAPHIC_DATA] , [GEOGRAPHIC_DATA]" at bounding box center [391, 232] width 292 height 43
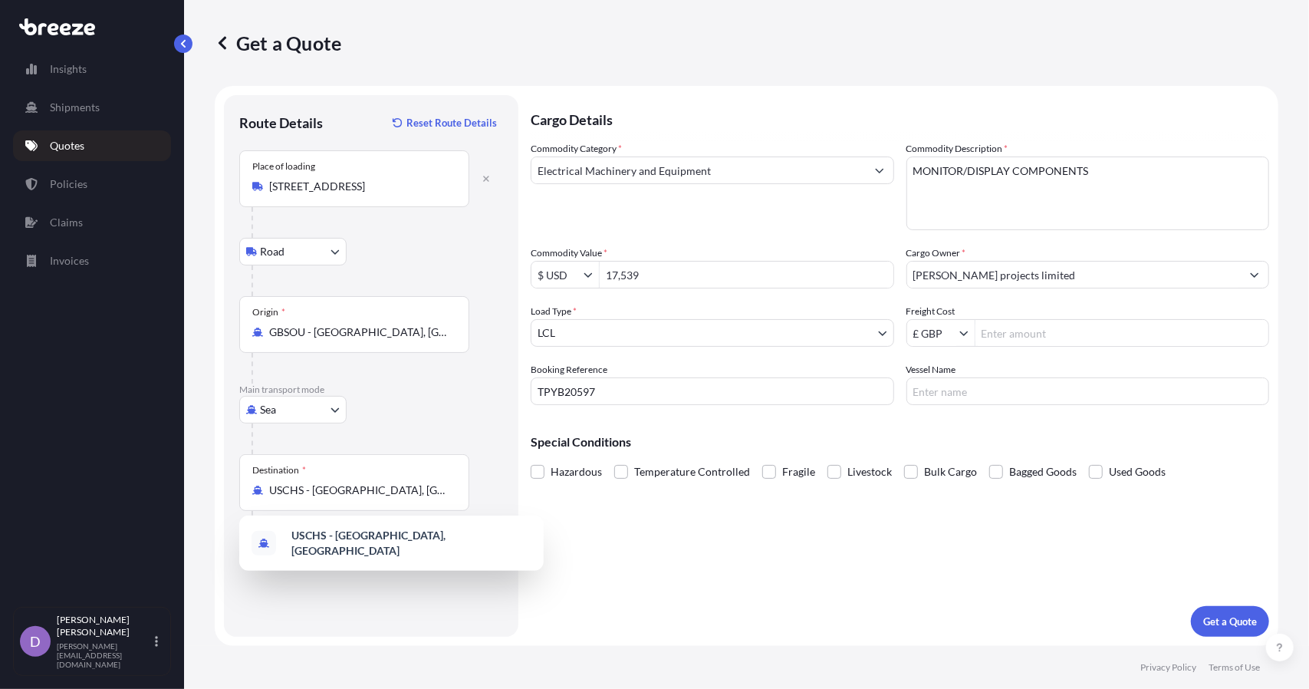
click at [439, 417] on div "Sea Sea Air Road Rail" at bounding box center [371, 410] width 264 height 28
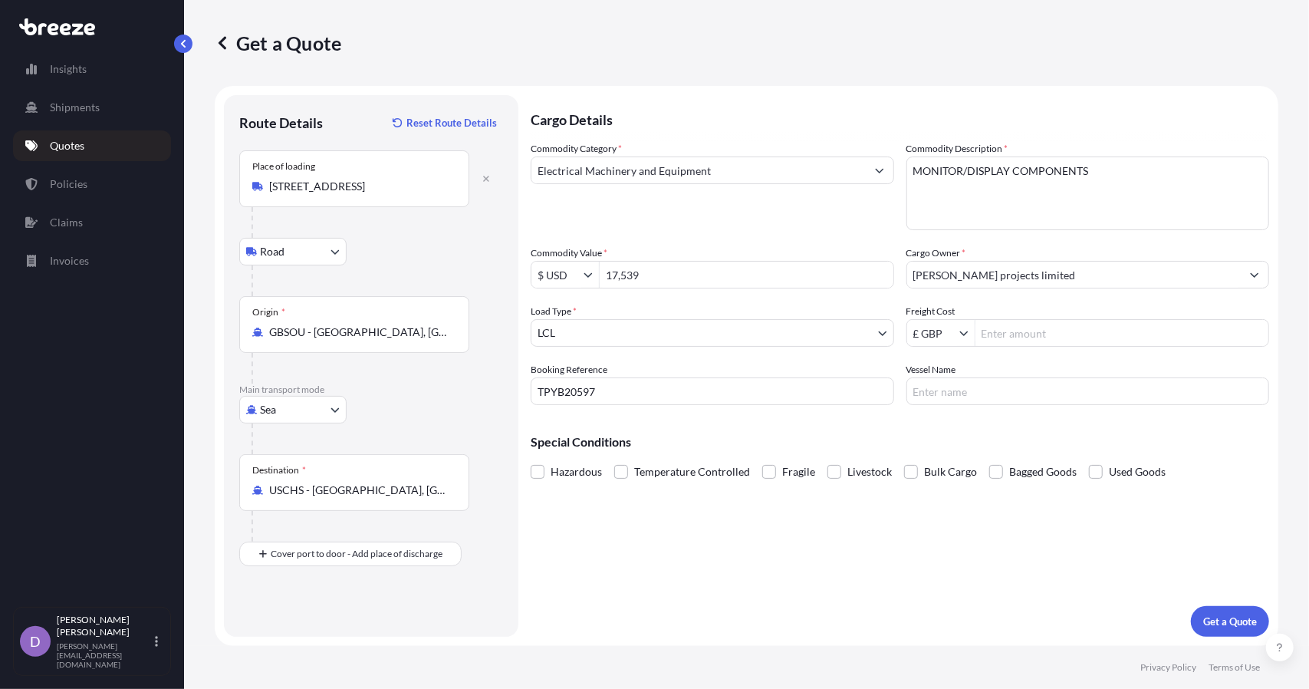
click at [402, 472] on div "Destination * USCHS - [GEOGRAPHIC_DATA], [GEOGRAPHIC_DATA]" at bounding box center [354, 482] width 230 height 57
click at [402, 482] on input "USCHS - [GEOGRAPHIC_DATA], [GEOGRAPHIC_DATA]" at bounding box center [359, 489] width 181 height 15
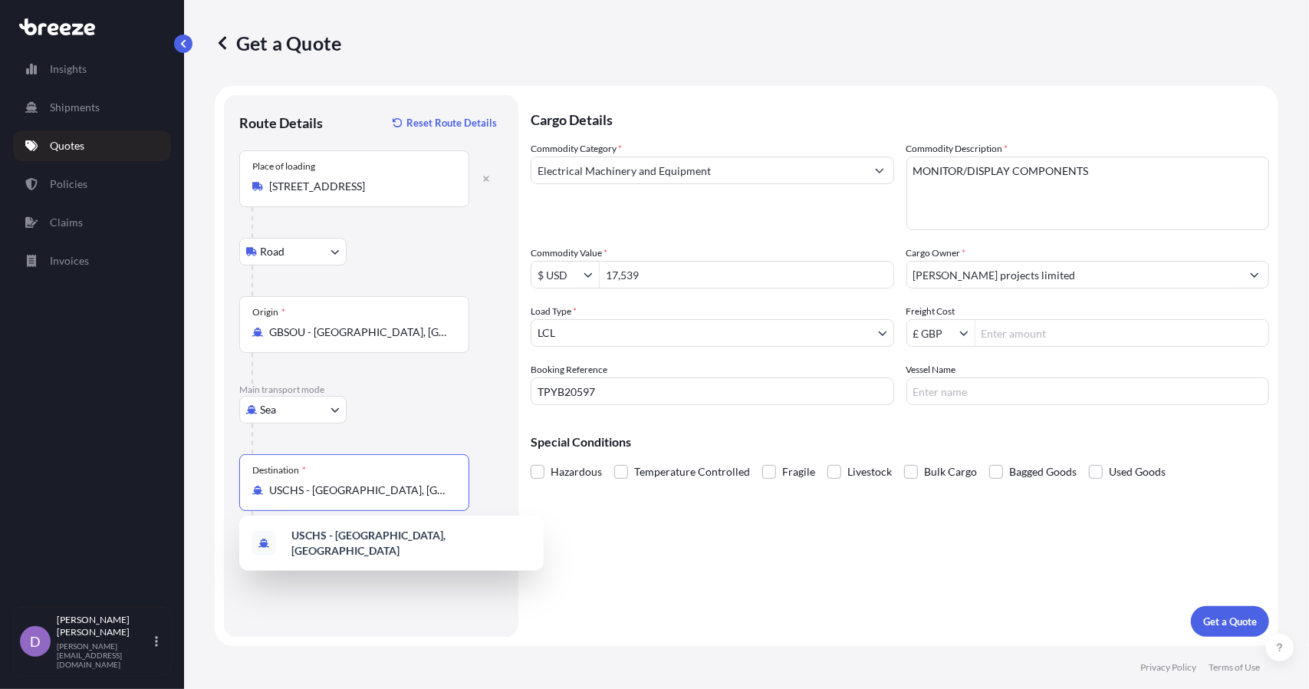
drag, startPoint x: 440, startPoint y: 487, endPoint x: 164, endPoint y: 489, distance: 276.1
click at [164, 489] on div "Insights Shipments Quotes Policies Claims Invoices D [PERSON_NAME] [PERSON_NAME…" at bounding box center [654, 344] width 1309 height 689
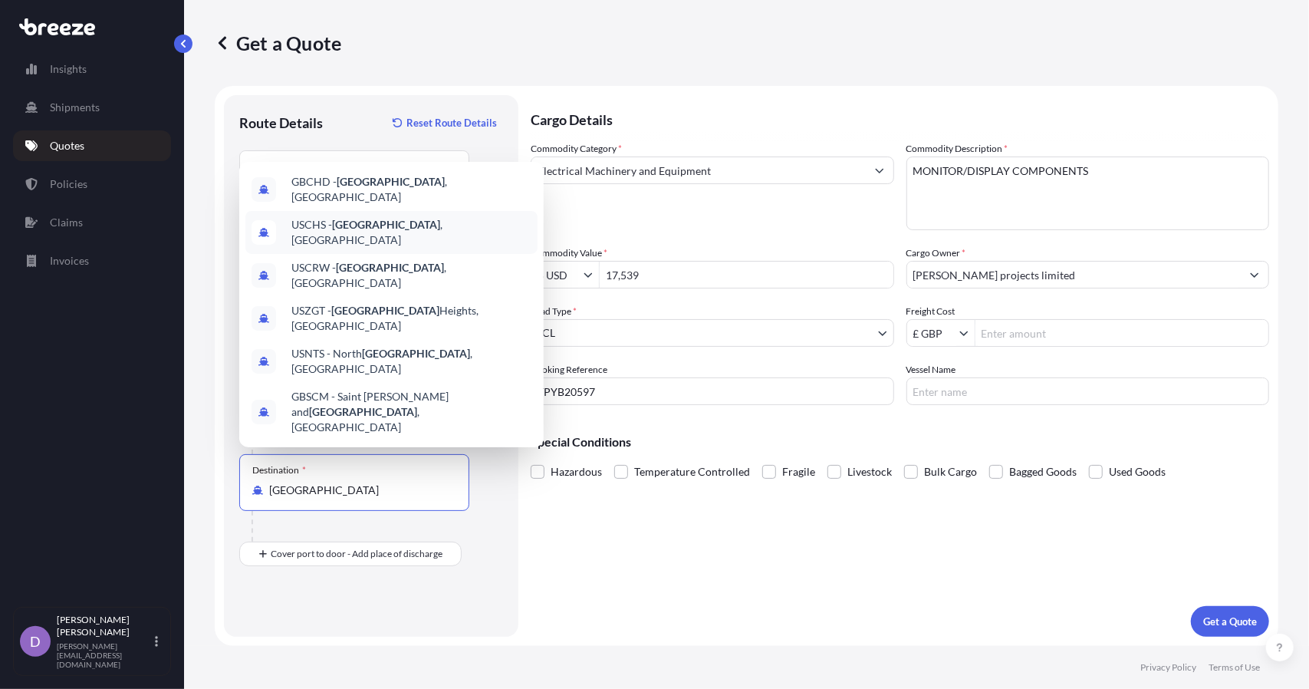
click at [452, 248] on span "USCHS - [GEOGRAPHIC_DATA] , [GEOGRAPHIC_DATA]" at bounding box center [411, 232] width 240 height 31
type input "USCHS - [GEOGRAPHIC_DATA], [GEOGRAPHIC_DATA]"
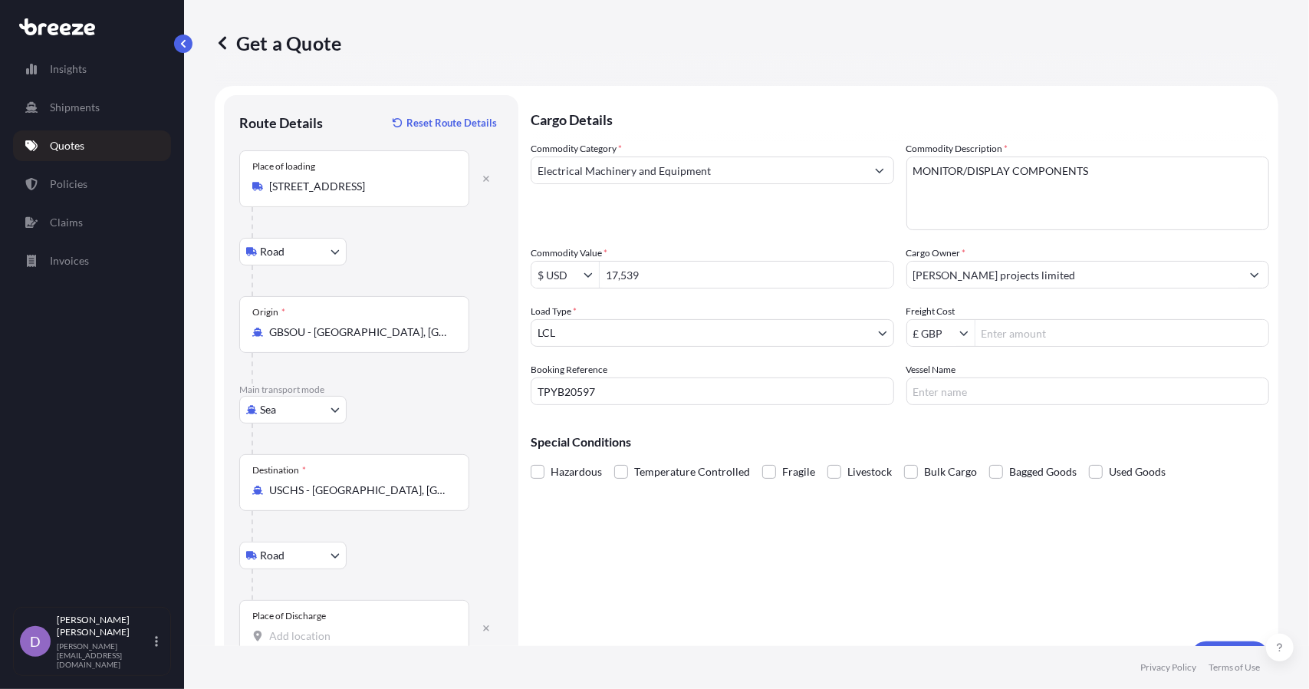
click at [320, 614] on div "Place of Discharge" at bounding box center [289, 616] width 74 height 12
click at [320, 628] on input "Place of Discharge" at bounding box center [359, 635] width 181 height 15
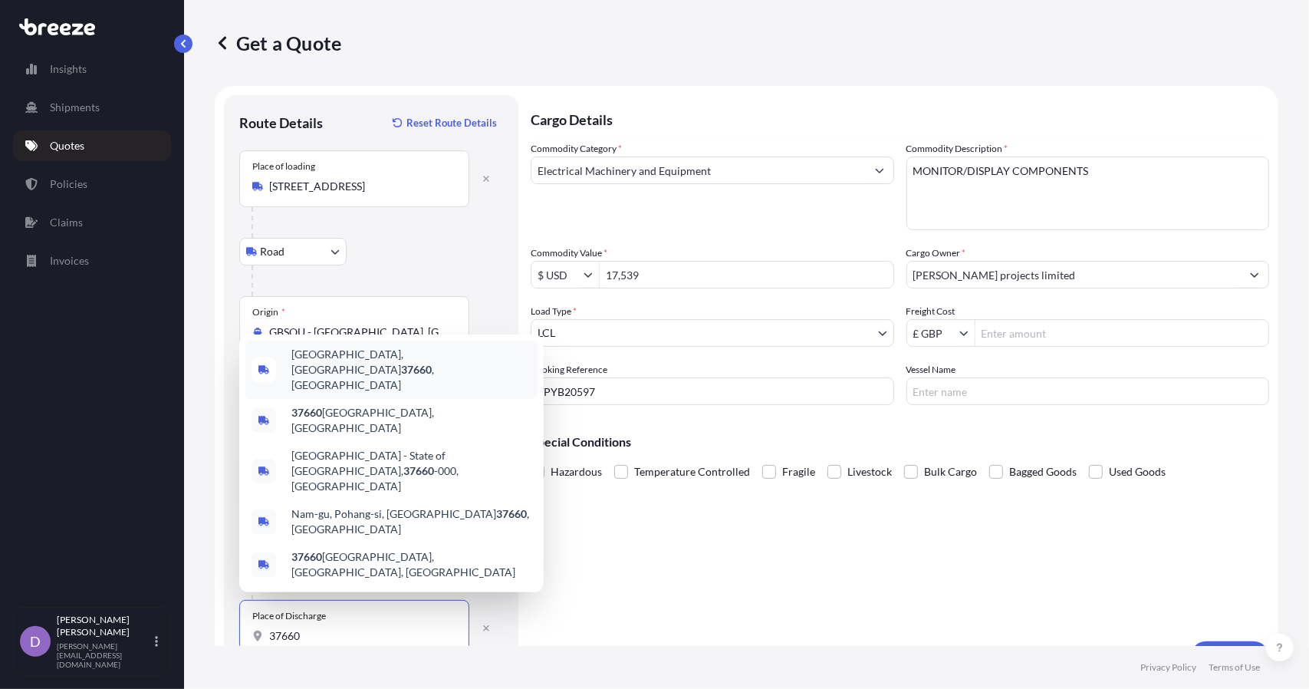
click at [399, 393] on span "[GEOGRAPHIC_DATA] , [GEOGRAPHIC_DATA]" at bounding box center [411, 370] width 240 height 46
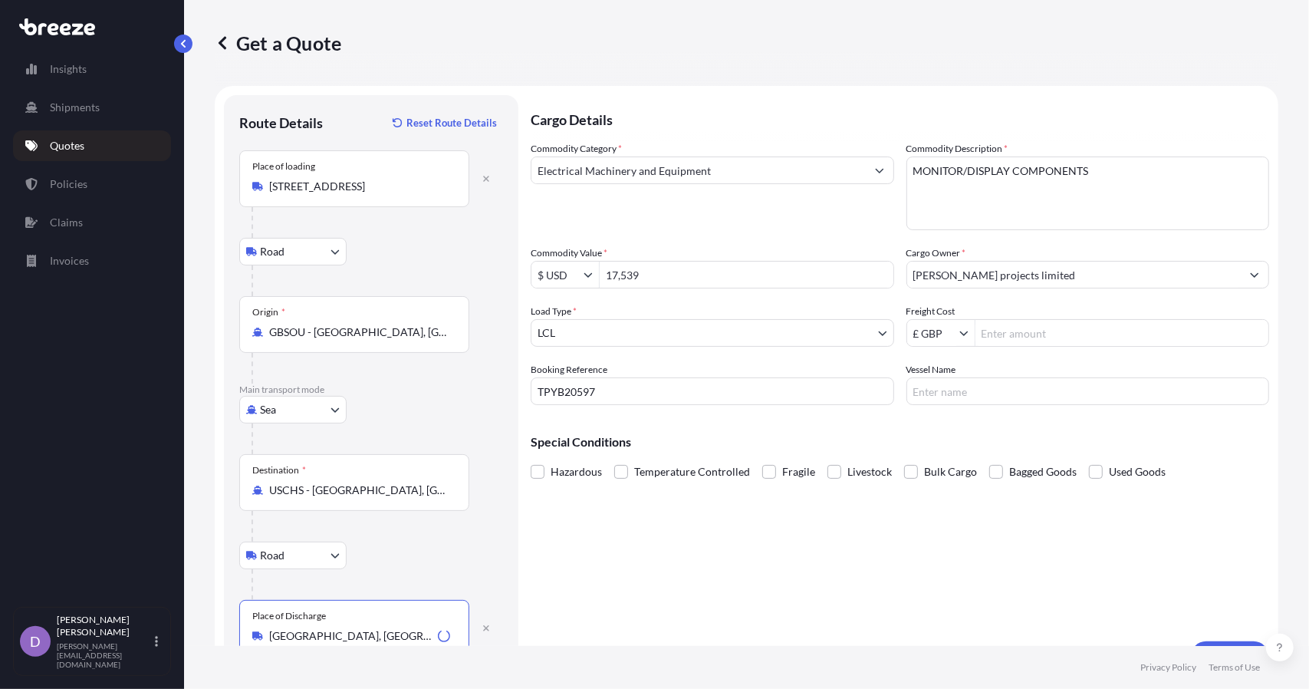
type input "[GEOGRAPHIC_DATA], [GEOGRAPHIC_DATA]"
click at [729, 574] on div "Cargo Details Commodity Category * Electrical Machinery and Equipment Commodity…" at bounding box center [900, 383] width 739 height 577
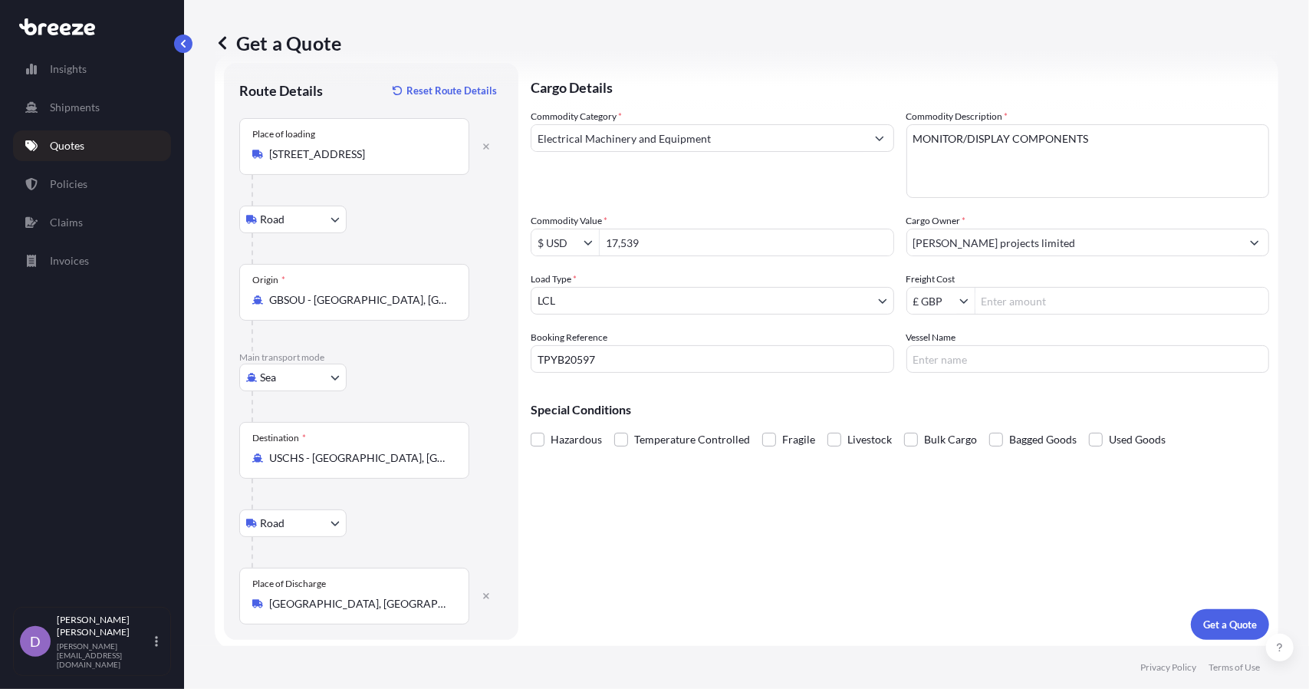
scroll to position [33, 0]
click at [1239, 623] on p "Get a Quote" at bounding box center [1230, 623] width 54 height 15
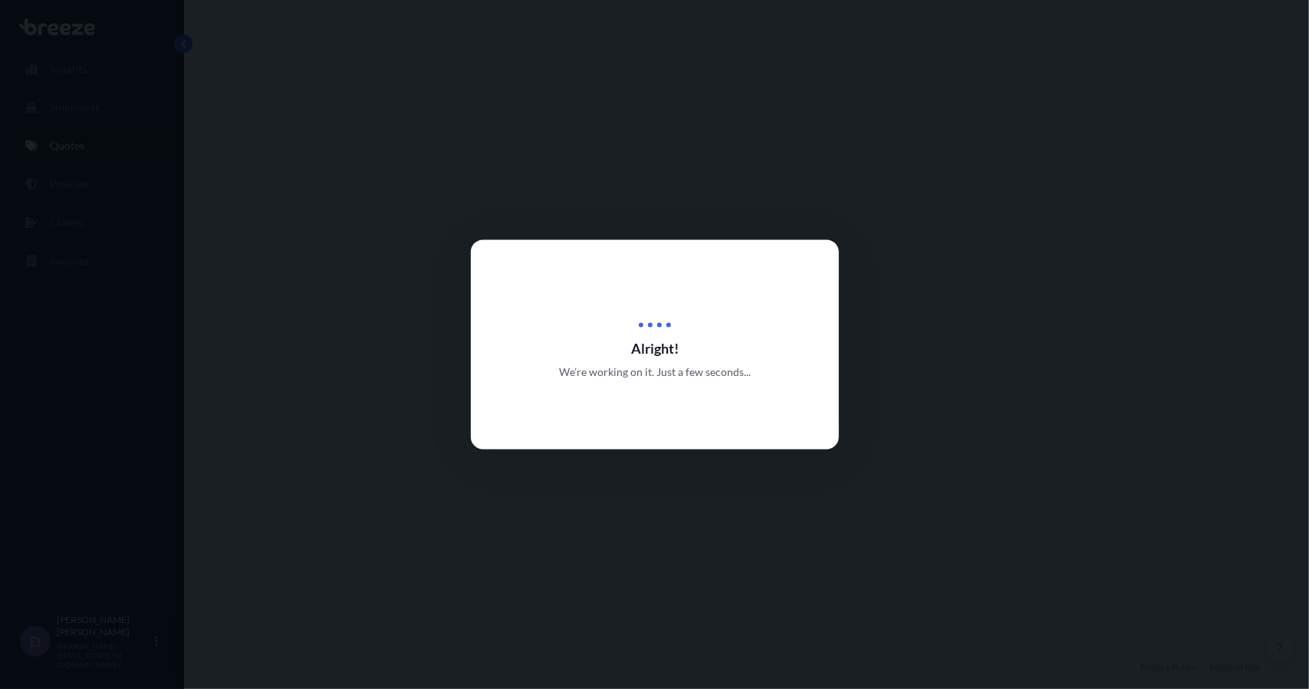
select select "Road"
select select "Sea"
select select "Road"
select select "1"
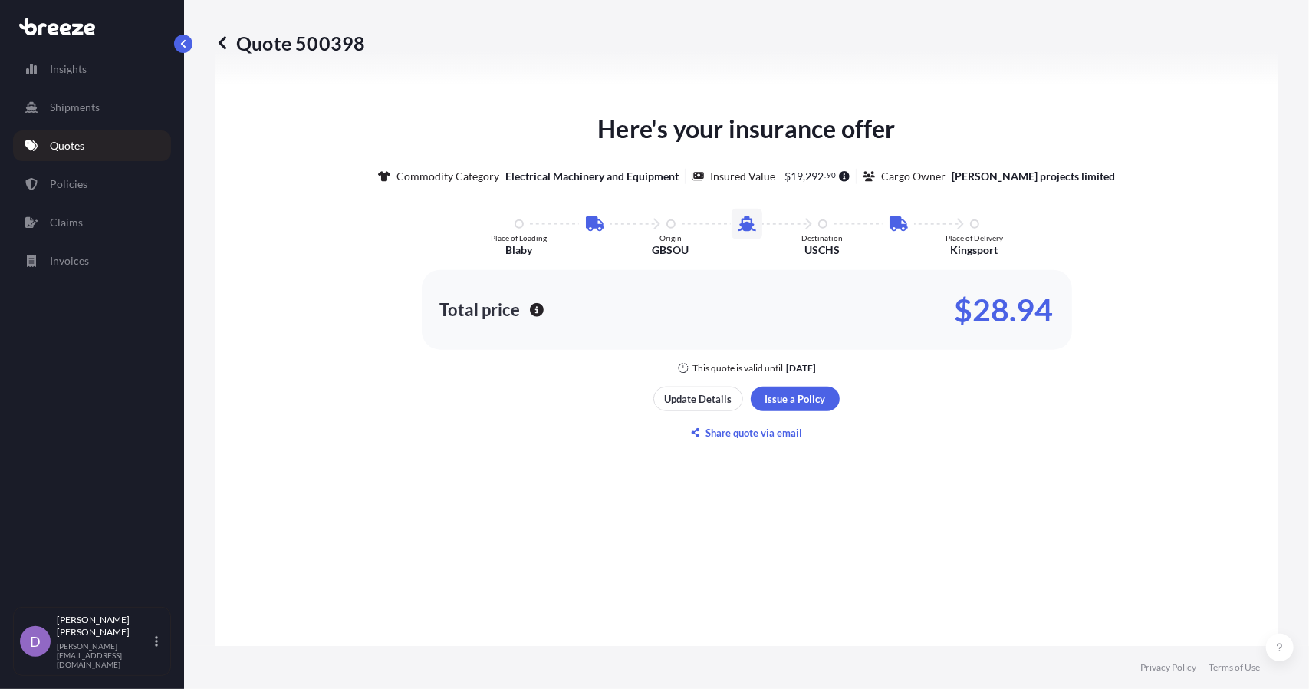
scroll to position [918, 0]
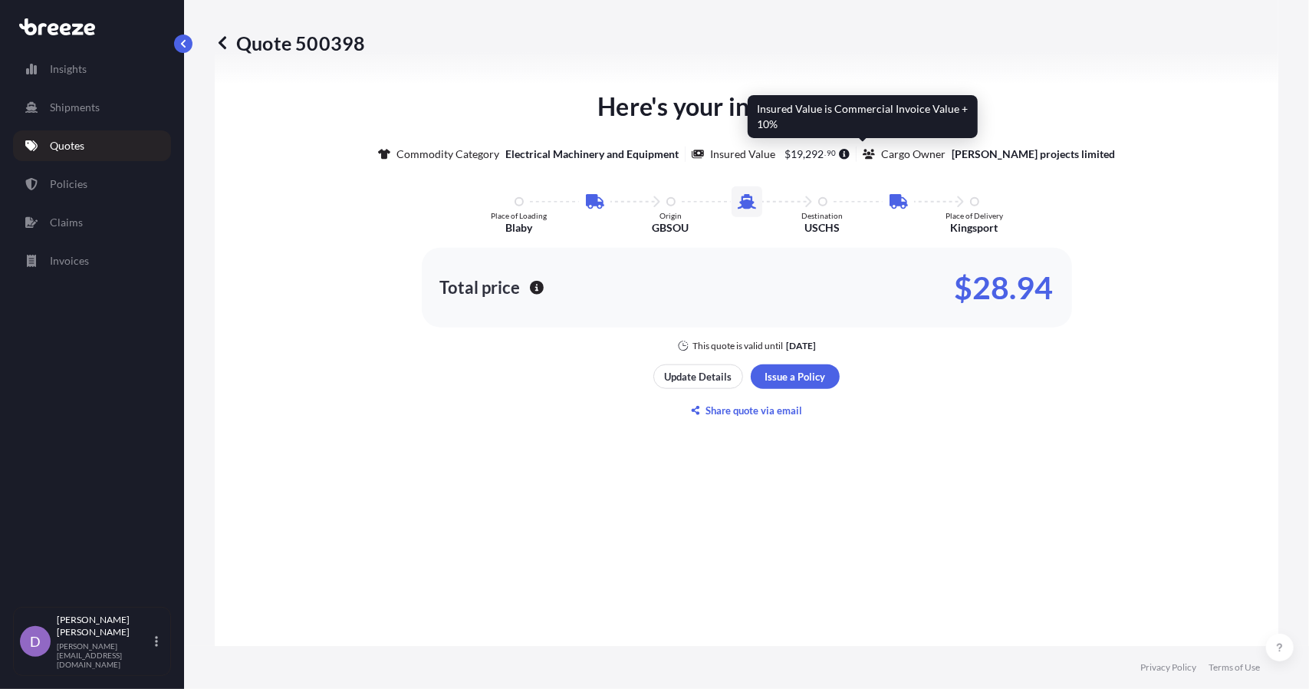
click at [850, 150] on icon at bounding box center [844, 154] width 11 height 11
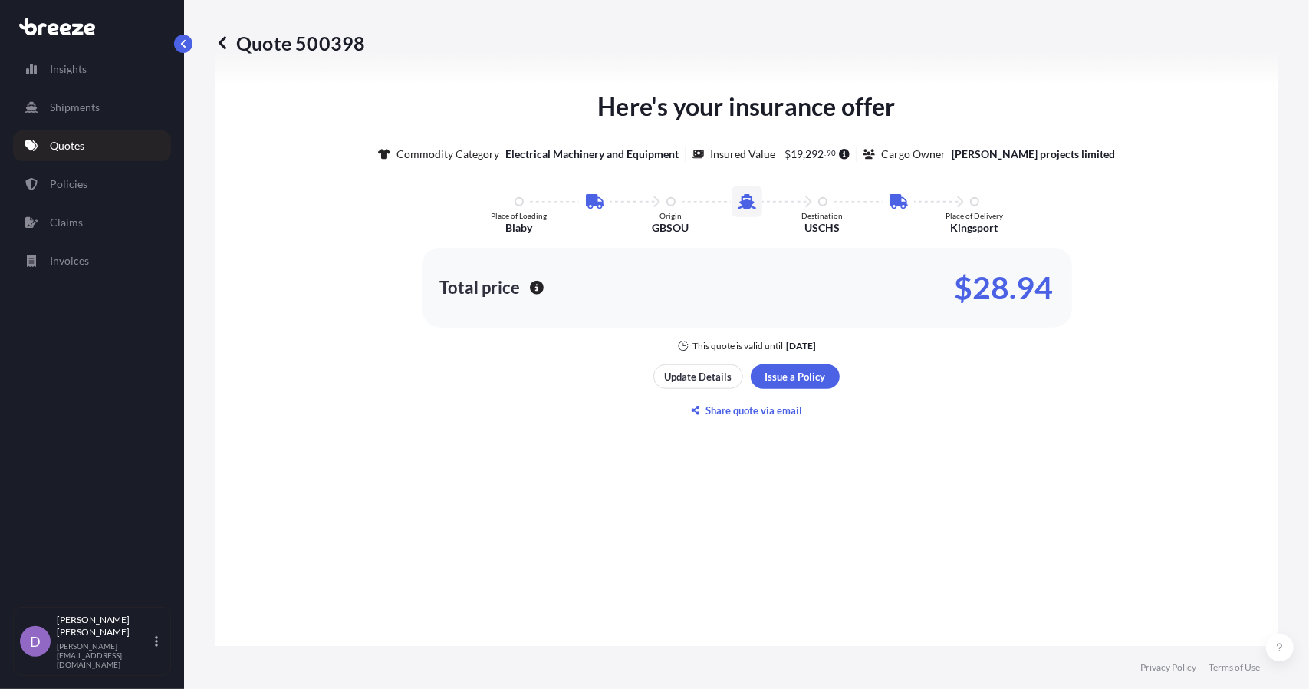
click at [1106, 181] on div "Here's your insurance offer Commodity Category Electrical Machinery and Equipme…" at bounding box center [746, 220] width 1021 height 264
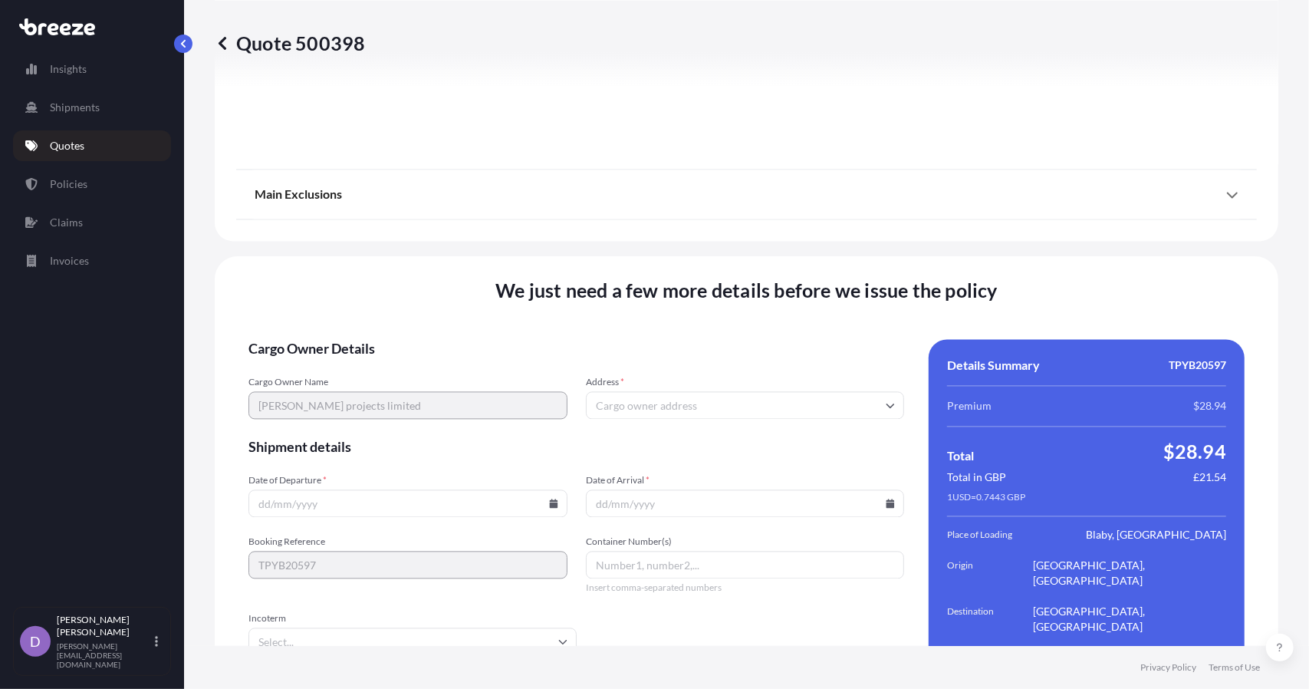
scroll to position [2029, 0]
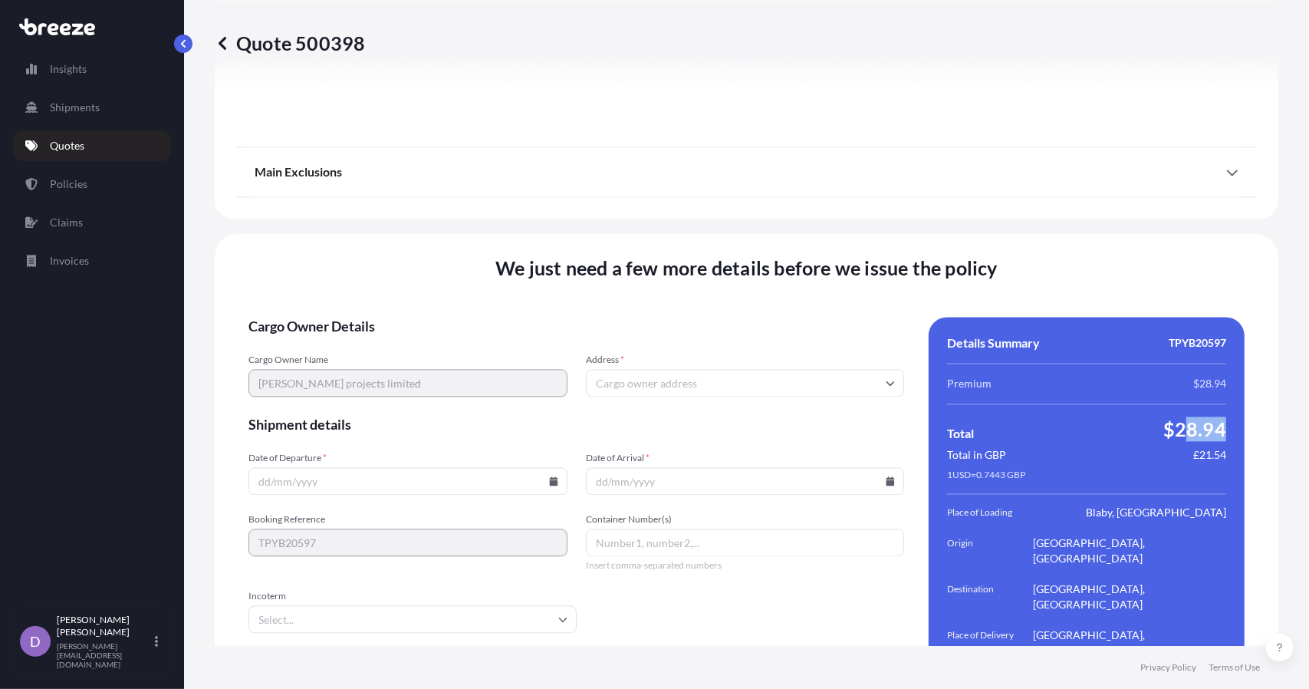
drag, startPoint x: 1171, startPoint y: 377, endPoint x: 1212, endPoint y: 381, distance: 40.8
click at [1212, 416] on span "$28.94" at bounding box center [1194, 428] width 63 height 25
copy span "28.94"
drag, startPoint x: 1181, startPoint y: 377, endPoint x: 1164, endPoint y: 377, distance: 16.9
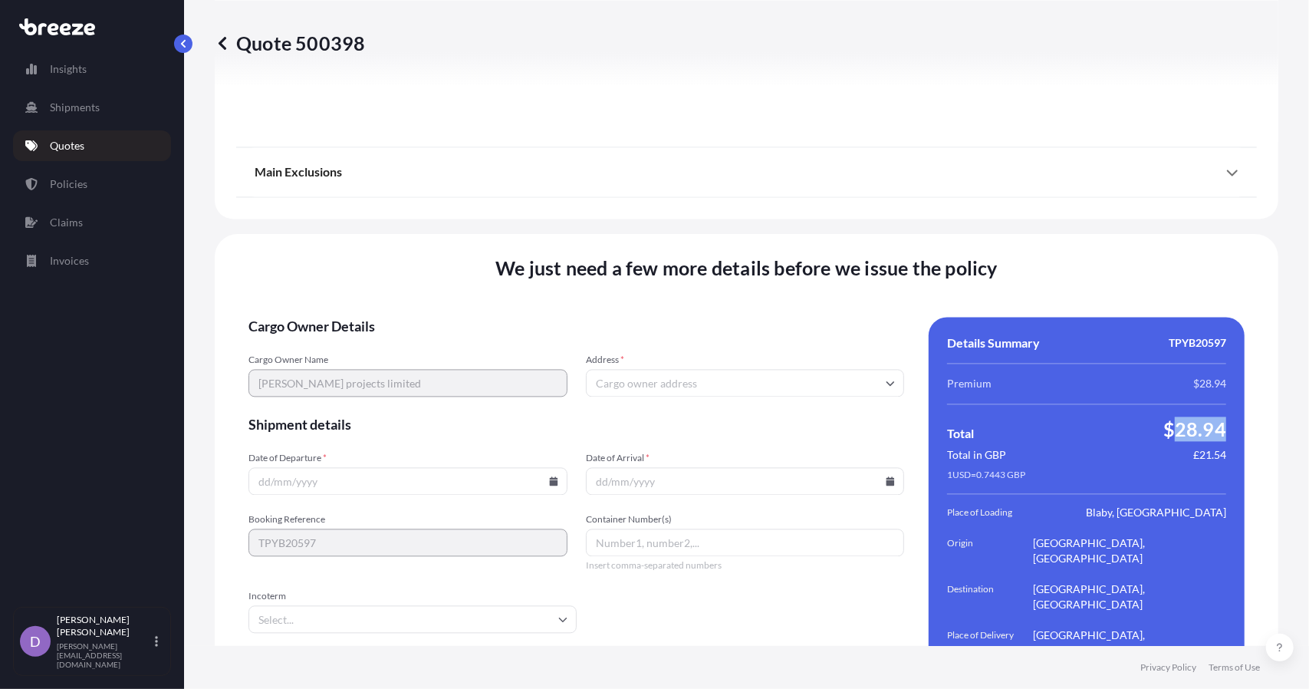
click at [1164, 377] on div "Details Summary TPYB20597 Premium $28.94 Total $28.94 Total in GBP £21.54 1 USD…" at bounding box center [1087, 520] width 316 height 406
click at [624, 369] on input "Address *" at bounding box center [745, 383] width 319 height 28
paste input "Westfield Rear of [STREET_ADDRESS]"
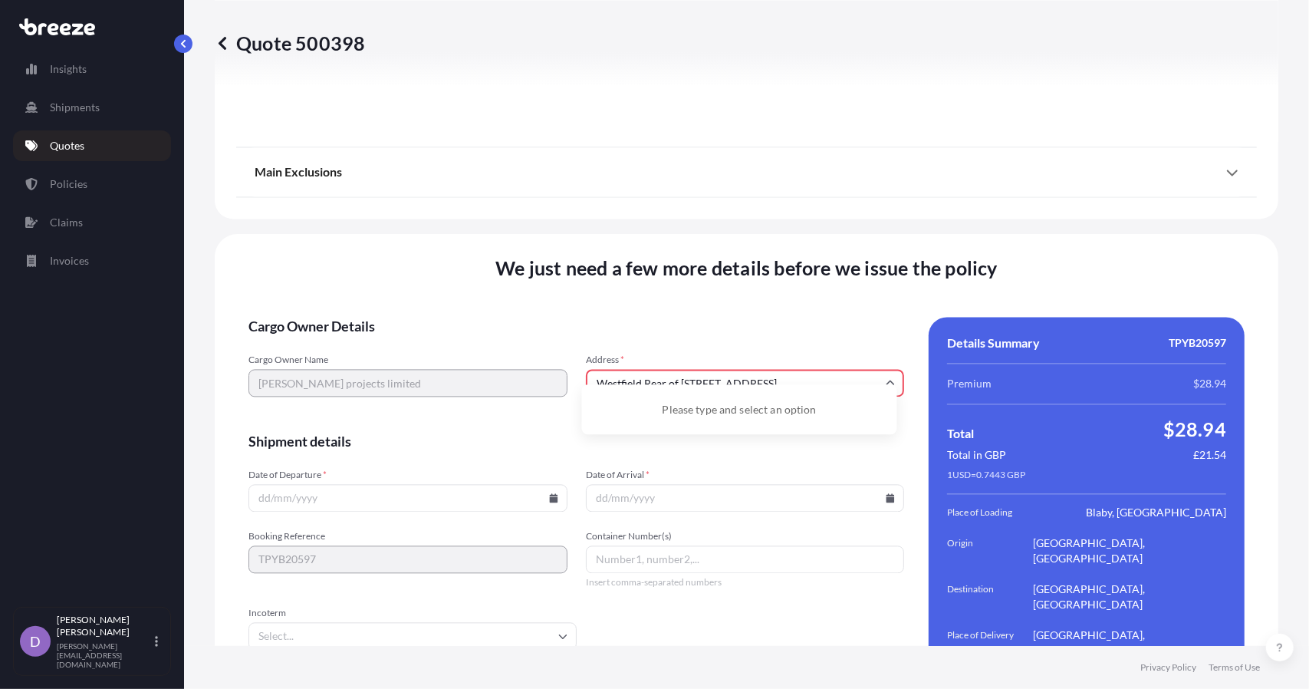
click at [799, 369] on input "Westfield Rear of [STREET_ADDRESS]" at bounding box center [745, 383] width 319 height 28
drag, startPoint x: 800, startPoint y: 347, endPoint x: 995, endPoint y: 344, distance: 195.6
click at [995, 352] on div "Cargo Owner Details Cargo Owner Name [PERSON_NAME] projects limited Address * […" at bounding box center [746, 520] width 996 height 406
click at [482, 354] on div "Cargo Owner Name [PERSON_NAME] projects limited Address * [GEOGRAPHIC_DATA] Rea…" at bounding box center [576, 384] width 656 height 60
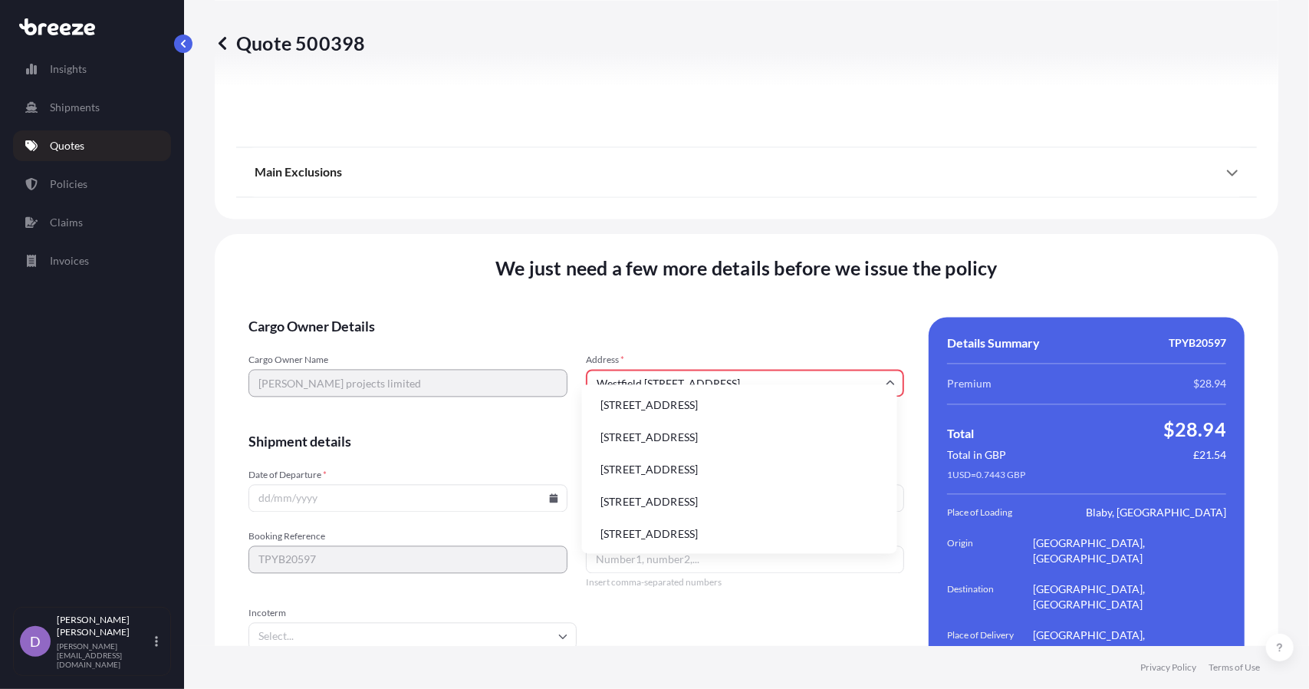
click at [756, 516] on li "[STREET_ADDRESS]" at bounding box center [739, 501] width 303 height 29
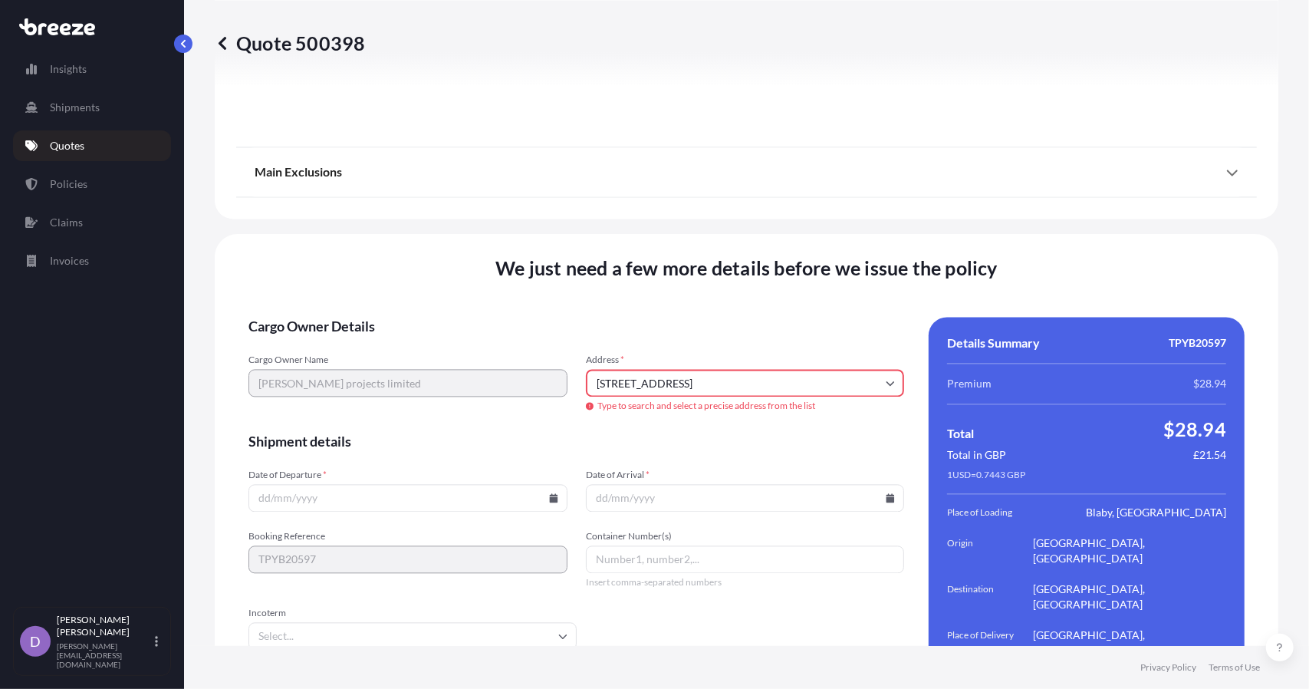
type input "[STREET_ADDRESS]"
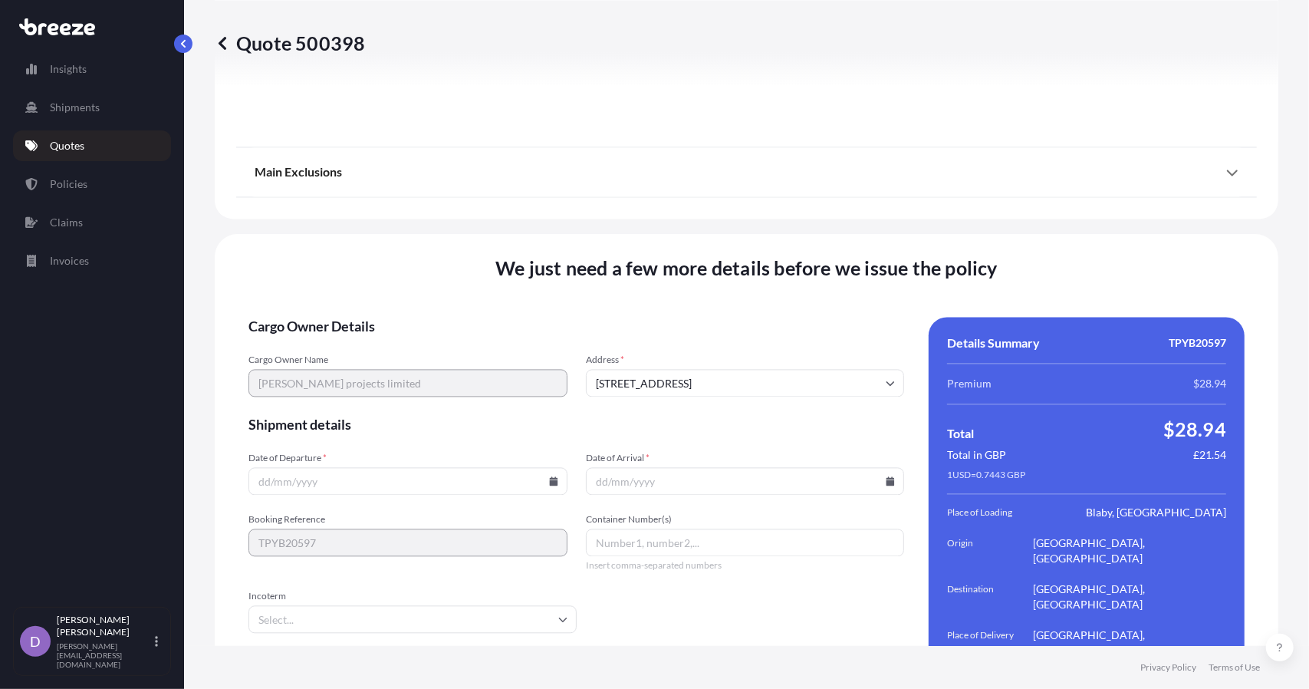
click at [608, 252] on div "We just need a few more details before we issue the policy Cargo Owner Details …" at bounding box center [747, 489] width 1064 height 510
click at [370, 467] on input "Date of Departure *" at bounding box center [407, 481] width 319 height 28
click at [549, 476] on icon at bounding box center [553, 480] width 8 height 9
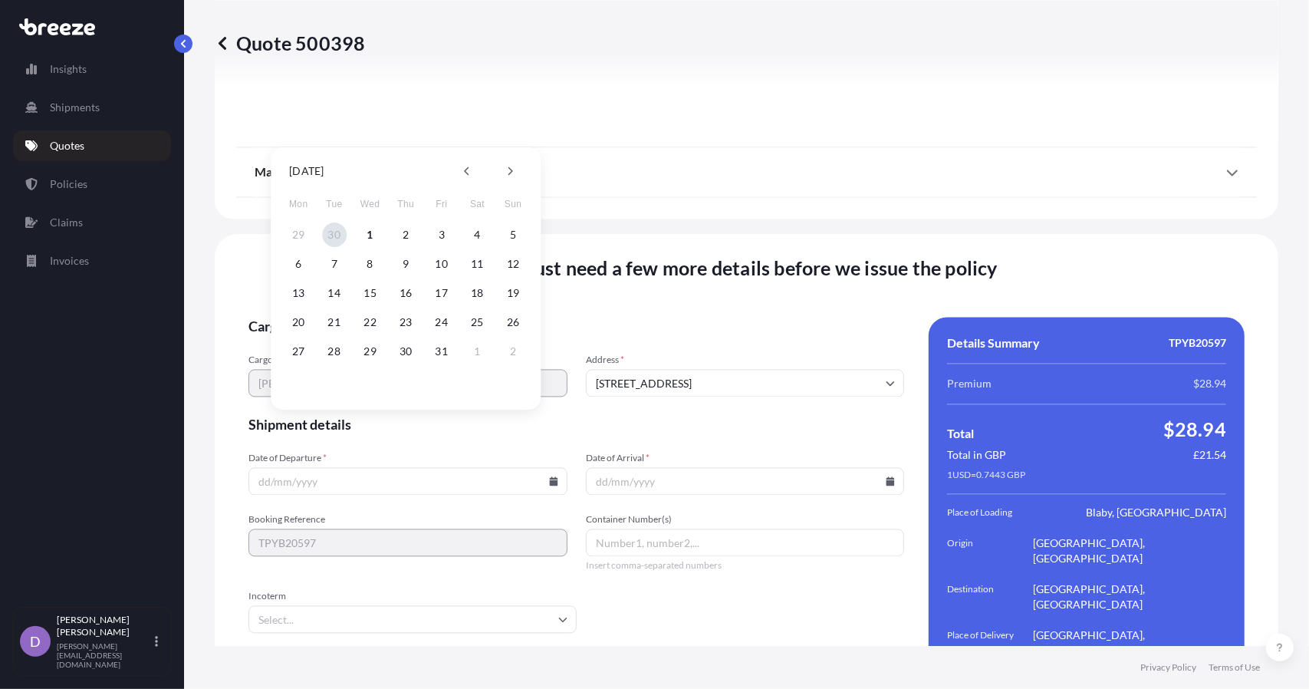
click at [335, 232] on button "30" at bounding box center [334, 234] width 25 height 25
type input "[DATE]"
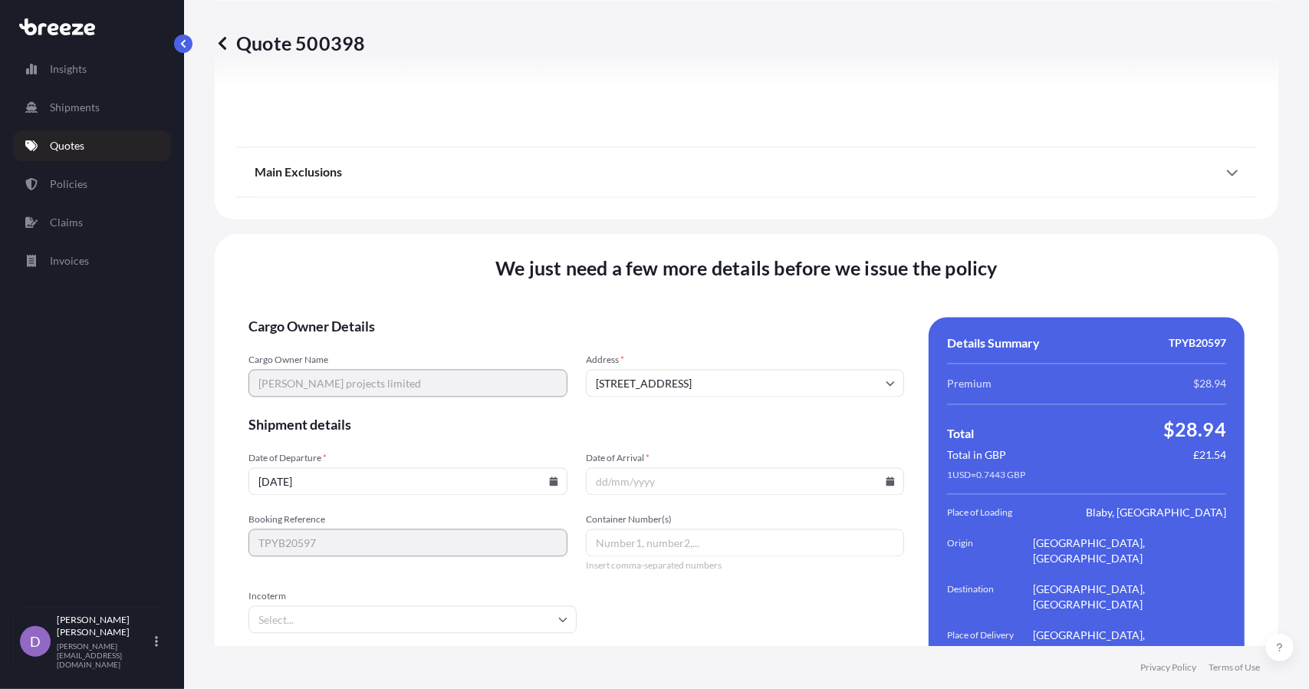
click at [522, 383] on form "Cargo Owner Details Cargo Owner Name [PERSON_NAME] projects limited Address * […" at bounding box center [576, 520] width 656 height 406
click at [633, 467] on input "Date of Arrival *" at bounding box center [745, 481] width 319 height 28
click at [894, 467] on input "Date of Arrival *" at bounding box center [745, 481] width 319 height 28
click at [887, 476] on icon at bounding box center [890, 480] width 9 height 9
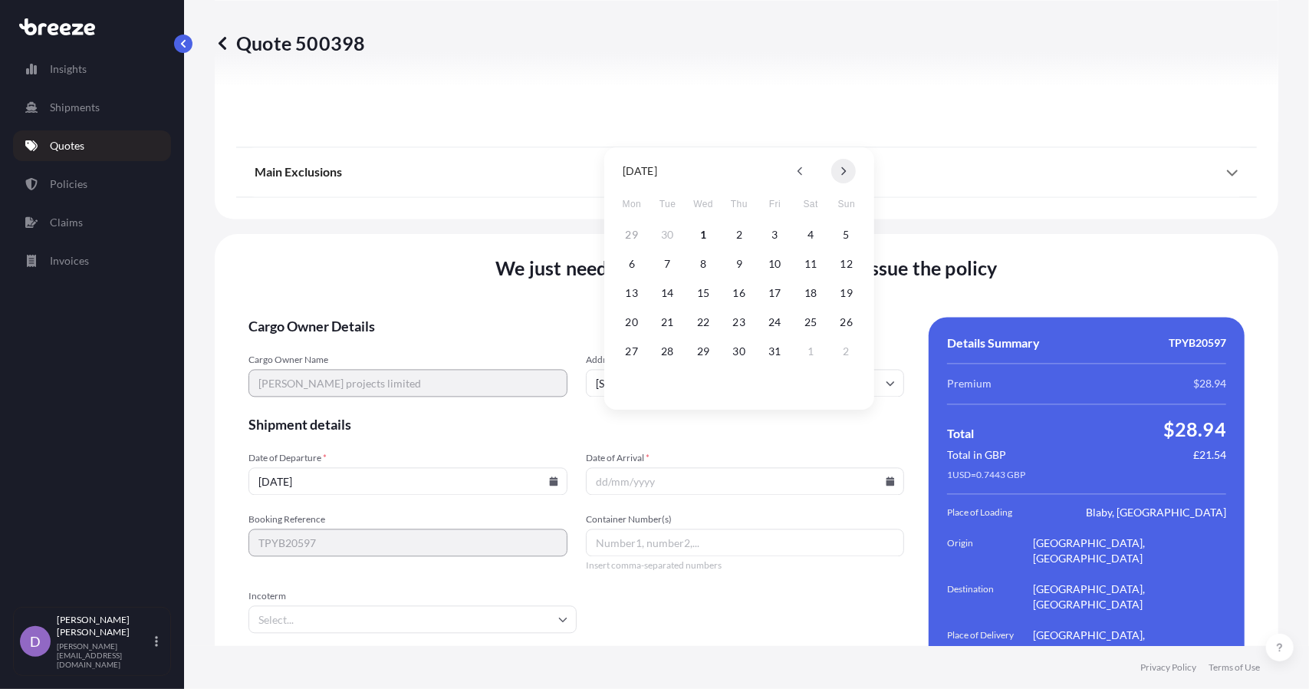
click at [844, 176] on button at bounding box center [843, 171] width 25 height 25
click at [693, 261] on button "5" at bounding box center [703, 264] width 25 height 25
type input "[DATE]"
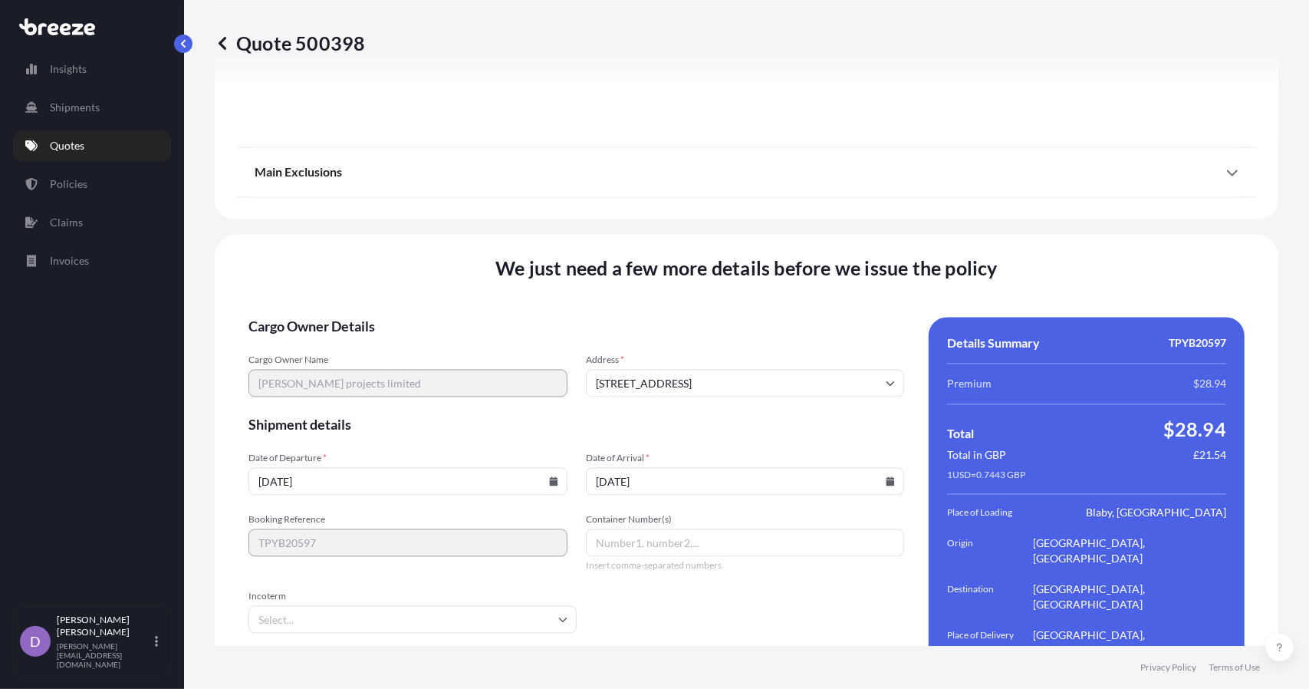
click at [527, 386] on form "Cargo Owner Details Cargo Owner Name [PERSON_NAME] projects limited Address * […" at bounding box center [576, 520] width 656 height 406
click at [676, 528] on form "Cargo Owner Details Cargo Owner Name [PERSON_NAME] projects limited Address * […" at bounding box center [576, 520] width 656 height 406
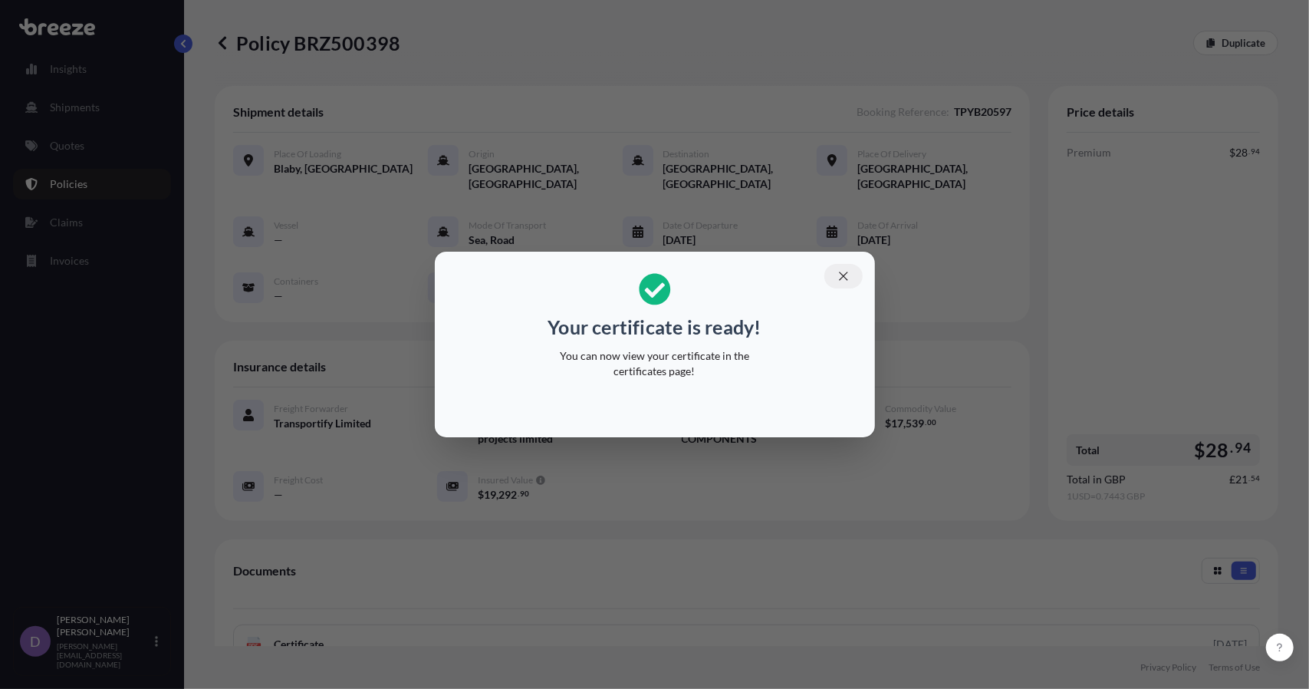
click at [847, 272] on icon "button" at bounding box center [843, 275] width 8 height 8
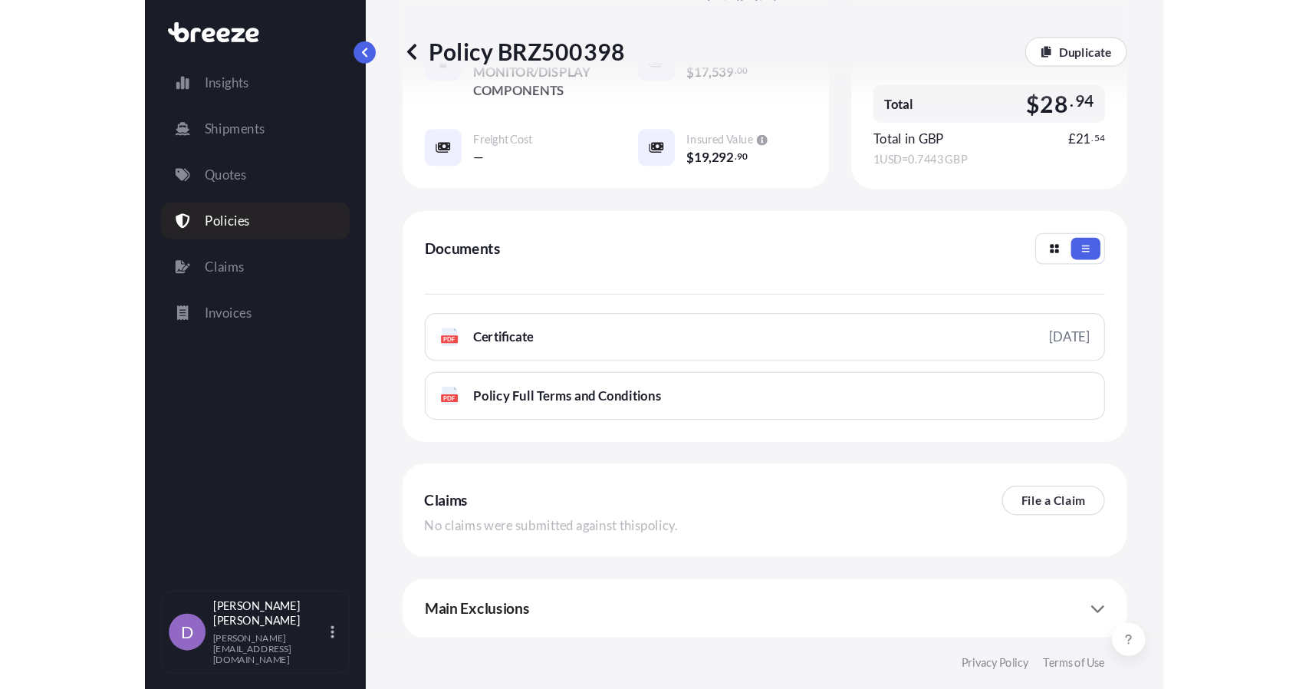
scroll to position [755, 0]
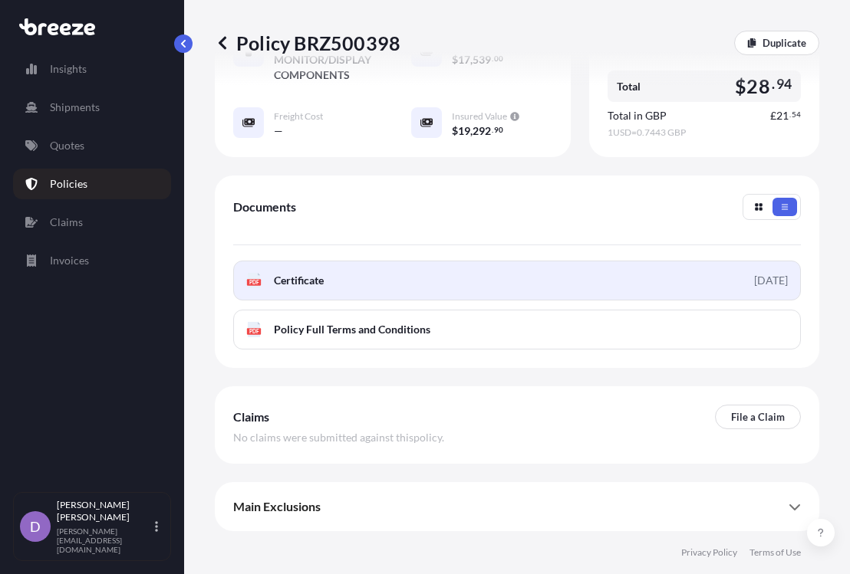
click at [360, 288] on link "PDF Certificate [DATE]" at bounding box center [517, 281] width 568 height 40
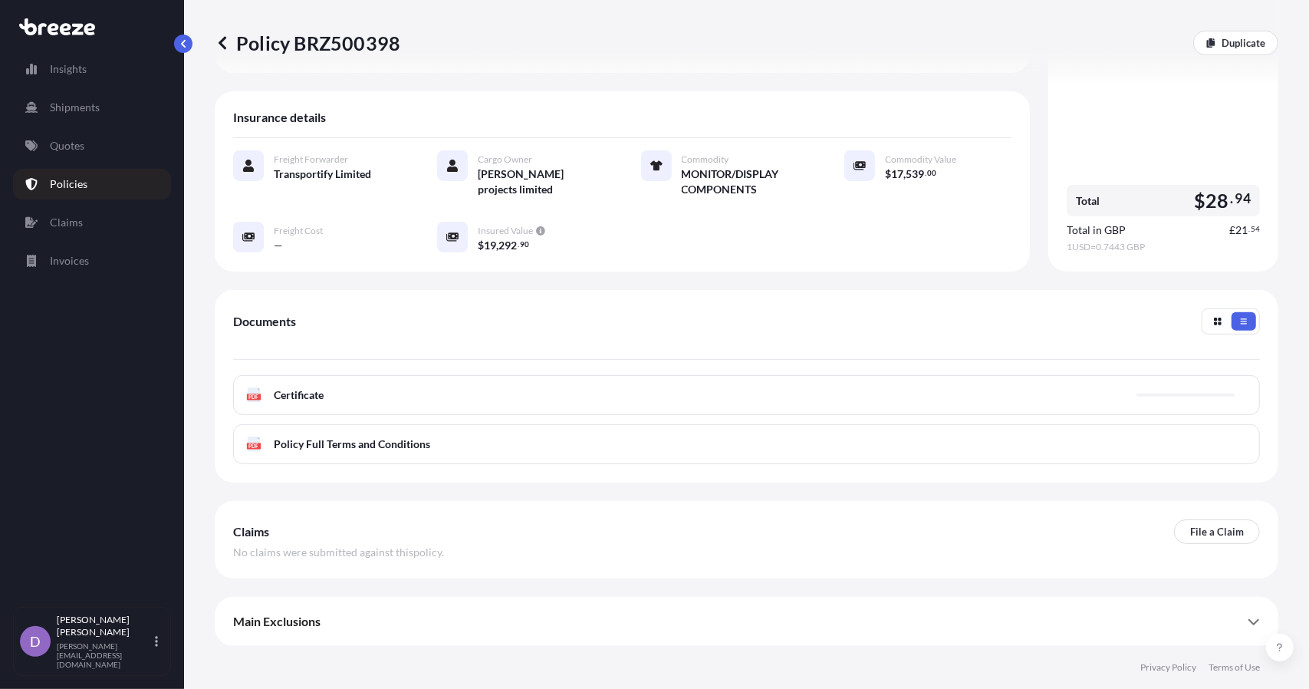
scroll to position [231, 0]
